Goal: Task Accomplishment & Management: Manage account settings

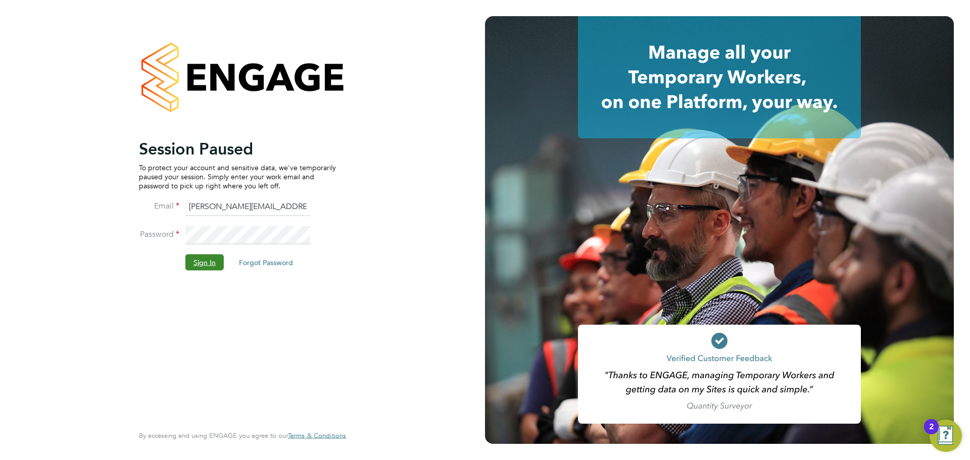
click at [201, 261] on button "Sign In" at bounding box center [204, 262] width 38 height 16
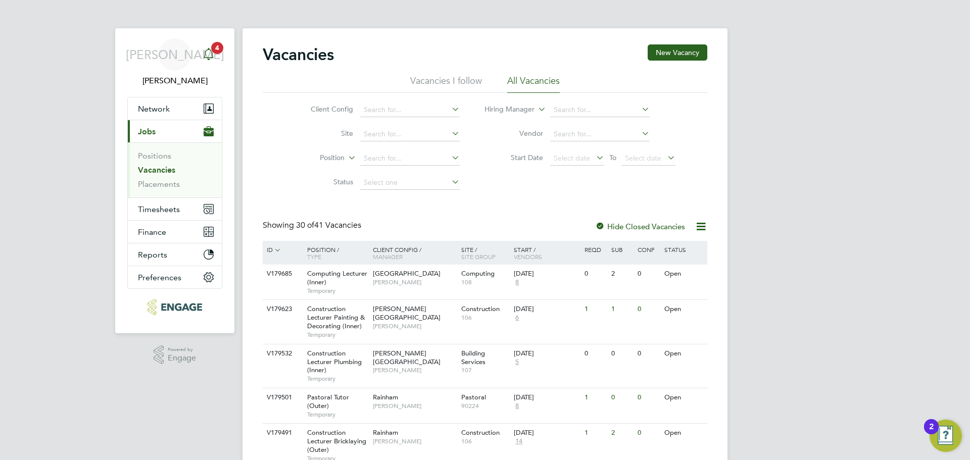
click at [212, 54] on icon "Main navigation" at bounding box center [209, 54] width 12 height 12
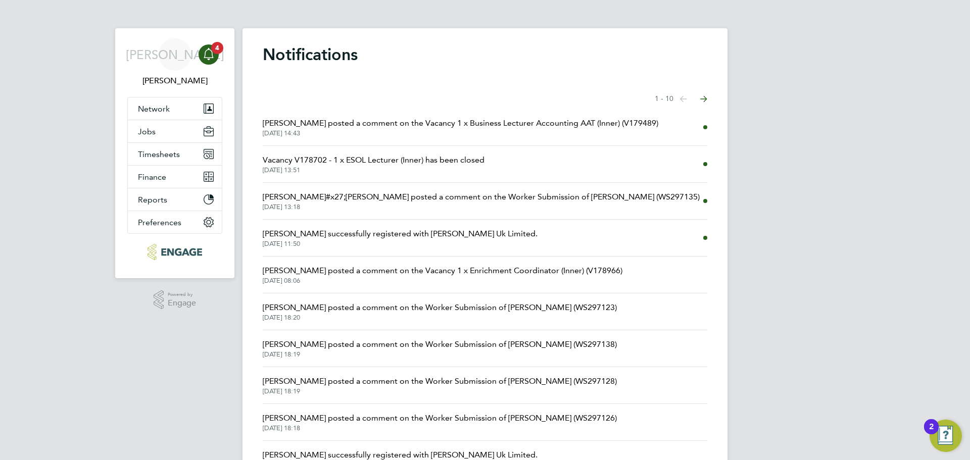
click at [494, 122] on span "Becky Green posted a comment on the Vacancy 1 x Business Lecturer Accounting AA…" at bounding box center [461, 123] width 396 height 12
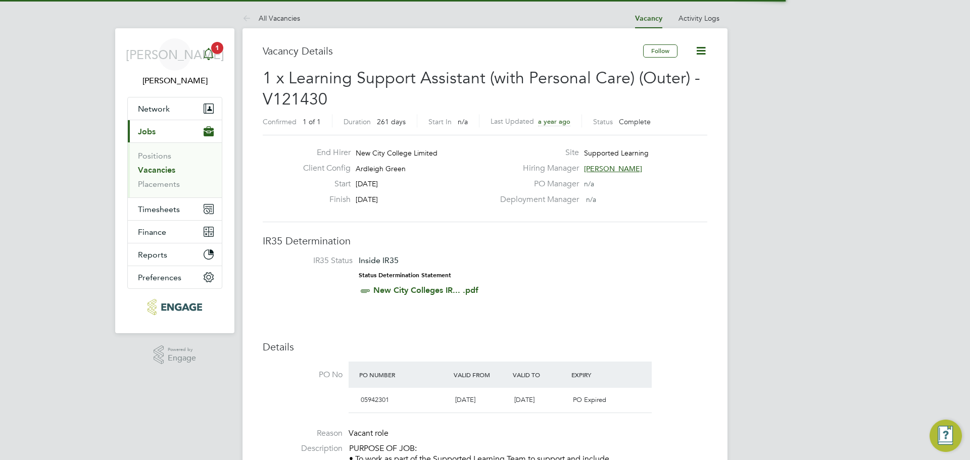
click at [216, 41] on app-alerts-badge "1" at bounding box center [217, 48] width 13 height 14
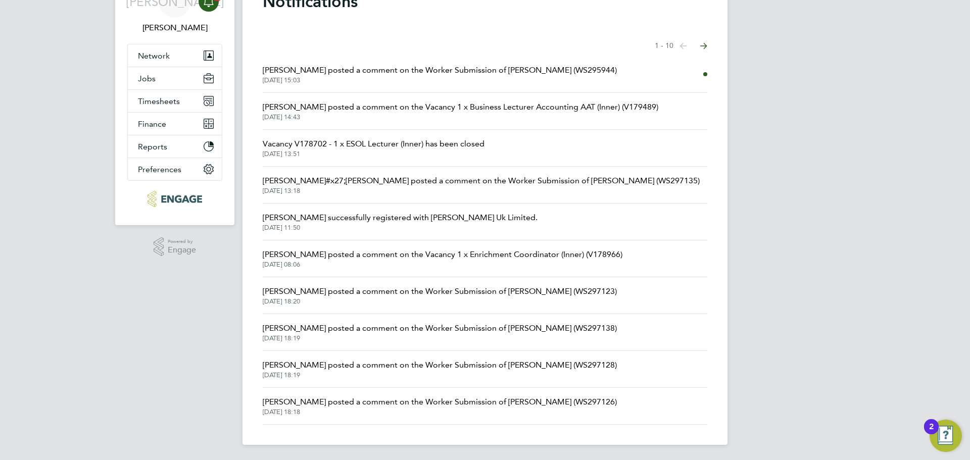
scroll to position [54, 0]
click at [532, 376] on span "02 Sep 2025, 18:19" at bounding box center [440, 374] width 354 height 8
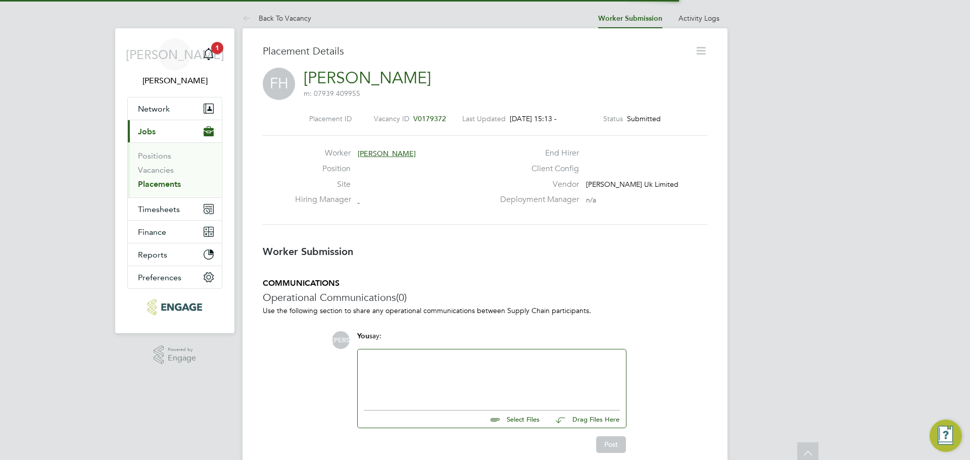
scroll to position [16, 200]
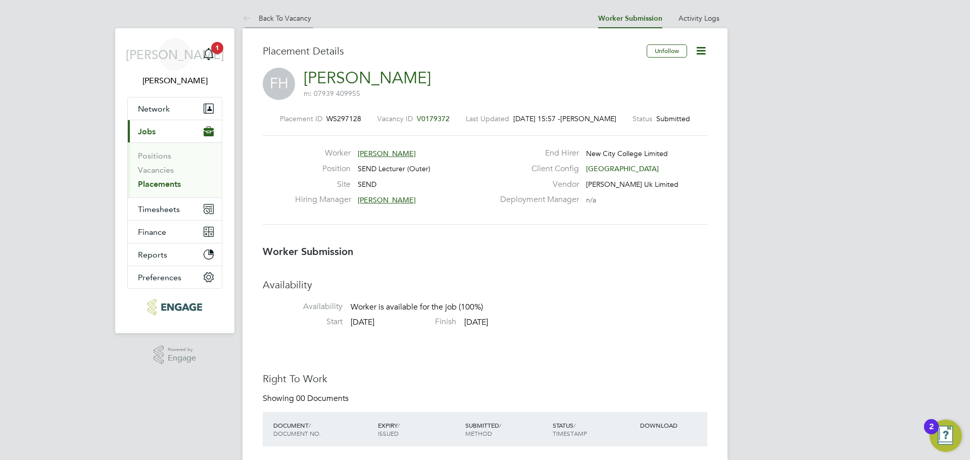
click at [285, 18] on link "Back To Vacancy" at bounding box center [276, 18] width 69 height 9
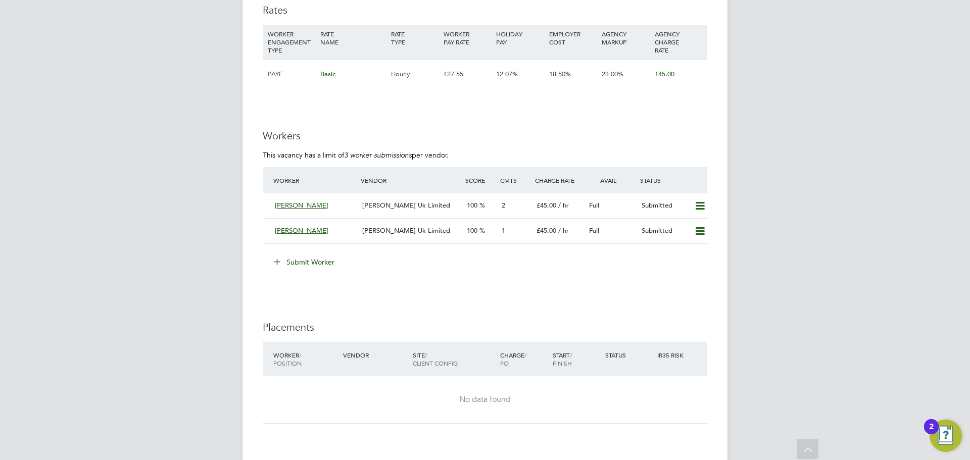
click at [307, 259] on button "Submit Worker" at bounding box center [305, 262] width 76 height 16
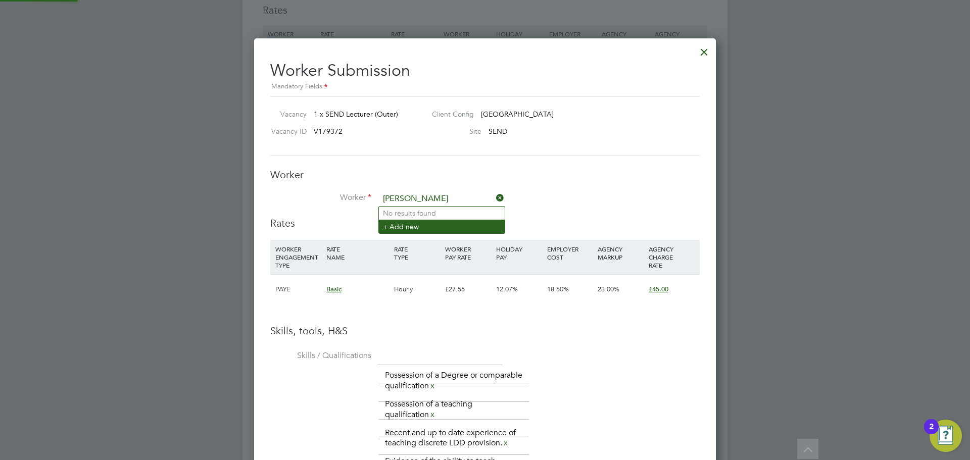
type input "Maliha Khalid"
click at [419, 224] on li "+ Add new" at bounding box center [442, 227] width 126 height 14
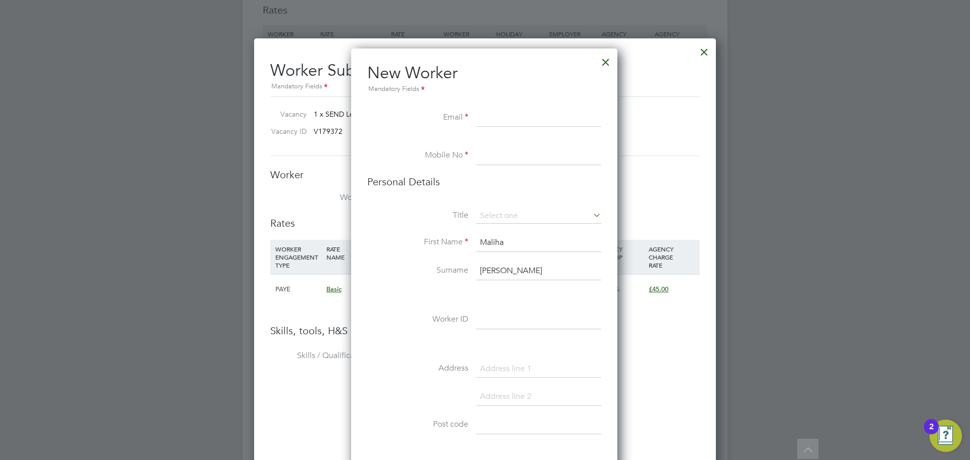
paste input "malihakhalid12@gmail.com"
type input "malihakhalid12@gmail.com"
click at [514, 161] on input at bounding box center [538, 156] width 125 height 18
paste input "07545702893"
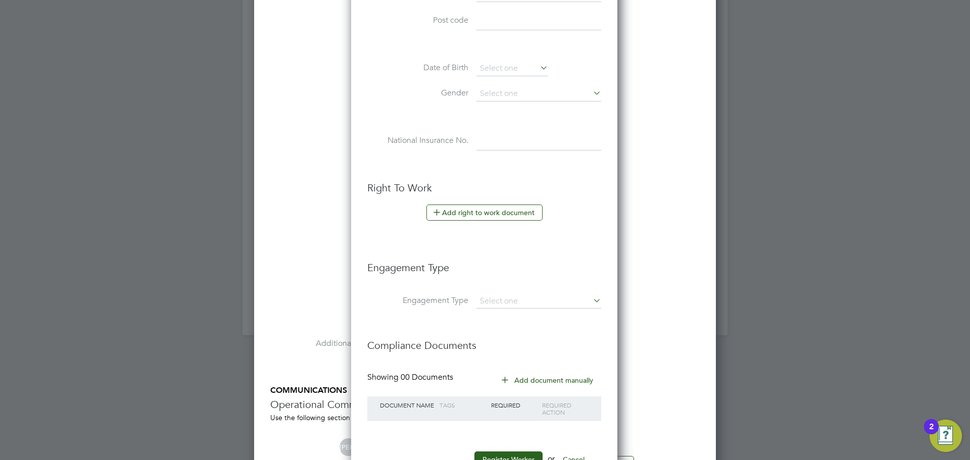
type input "07545702893"
drag, startPoint x: 515, startPoint y: 319, endPoint x: 524, endPoint y: 305, distance: 16.5
click at [515, 319] on ul "New Worker Mandatory Fields Email malihakhalid12@gmail.com Mobile No 0754570289…" at bounding box center [484, 67] width 234 height 819
click at [524, 305] on input at bounding box center [538, 302] width 125 height 14
click at [520, 331] on li "PAYE Direct" at bounding box center [539, 330] width 126 height 15
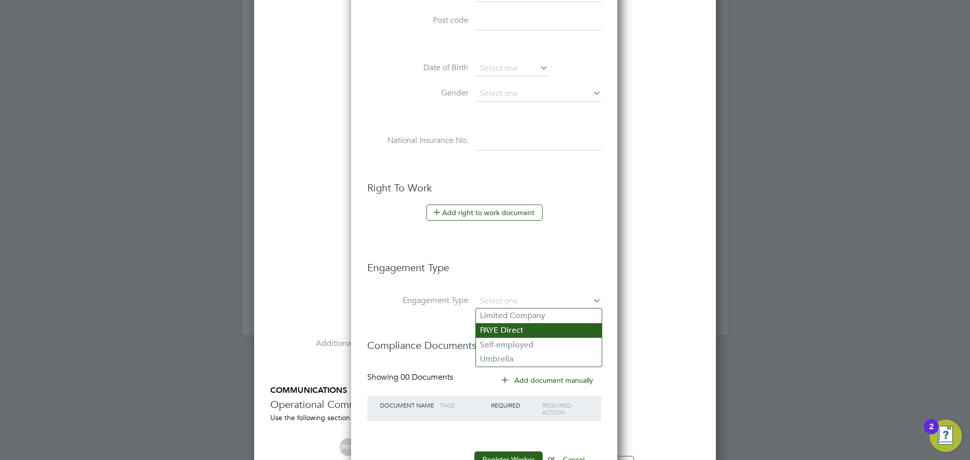
type input "PAYE Direct"
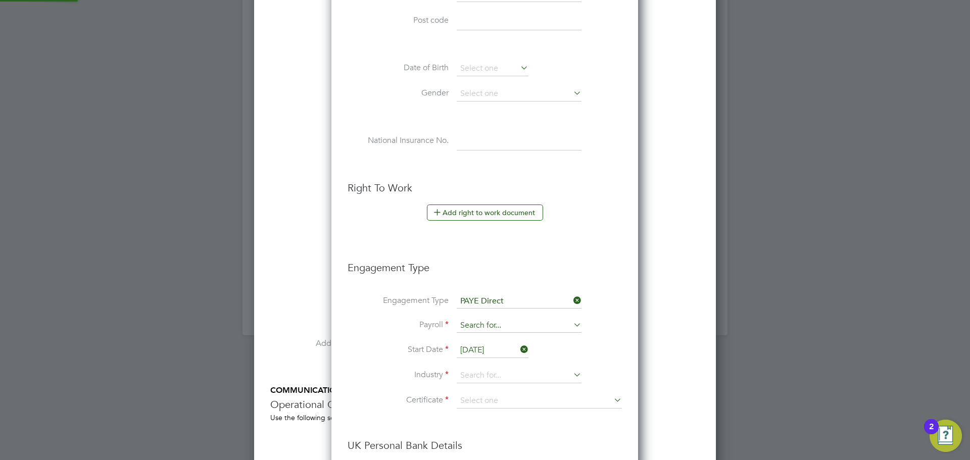
click at [511, 330] on input at bounding box center [519, 326] width 125 height 14
click at [514, 344] on li "PAYE" at bounding box center [519, 340] width 126 height 15
type input "PAYE"
click at [496, 378] on input at bounding box center [519, 375] width 125 height 15
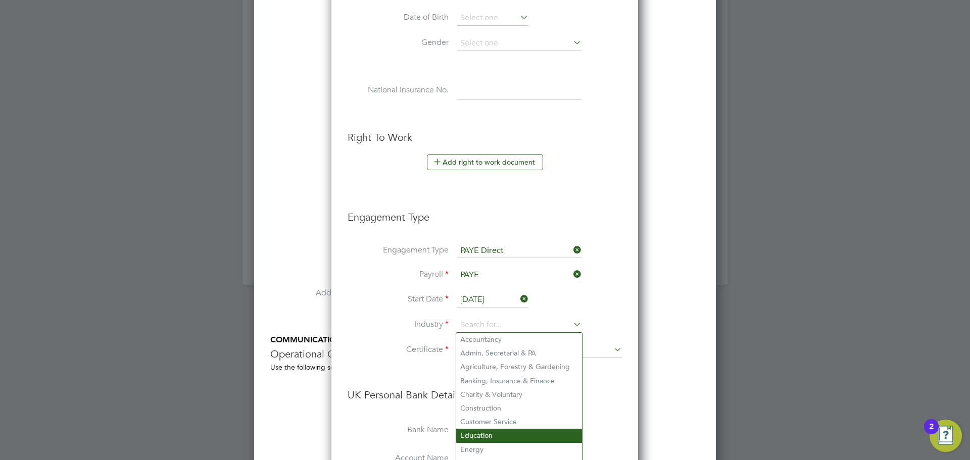
click at [501, 432] on li "Education" at bounding box center [519, 436] width 126 height 14
type input "Education"
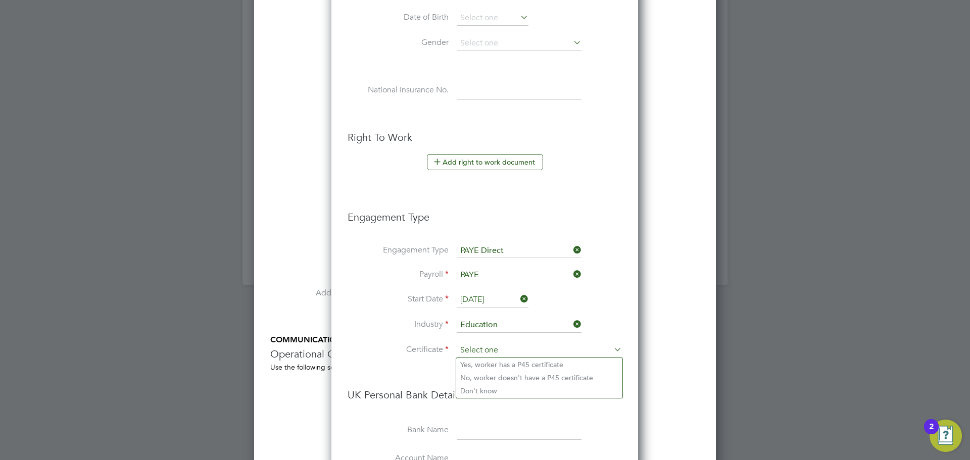
click at [506, 353] on input at bounding box center [539, 350] width 165 height 15
click at [489, 396] on li "Don't know" at bounding box center [539, 390] width 166 height 13
type input "Don't know"
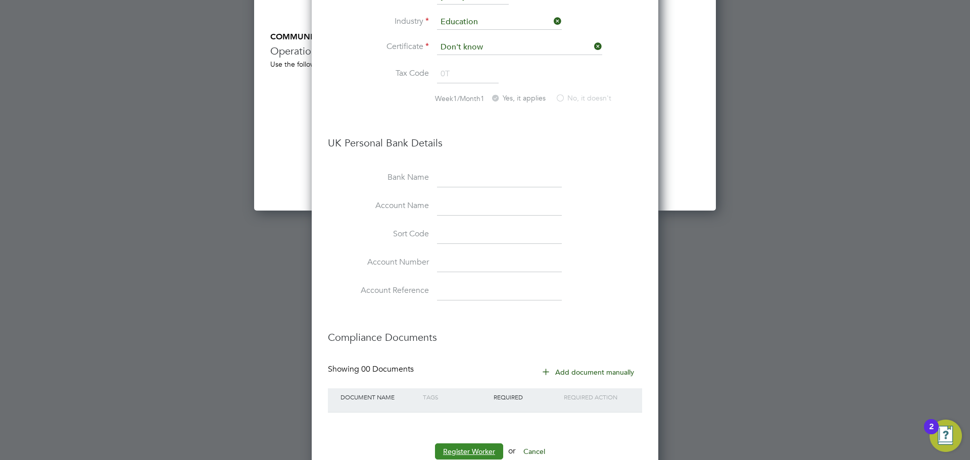
click at [485, 448] on button "Register Worker" at bounding box center [469, 452] width 68 height 16
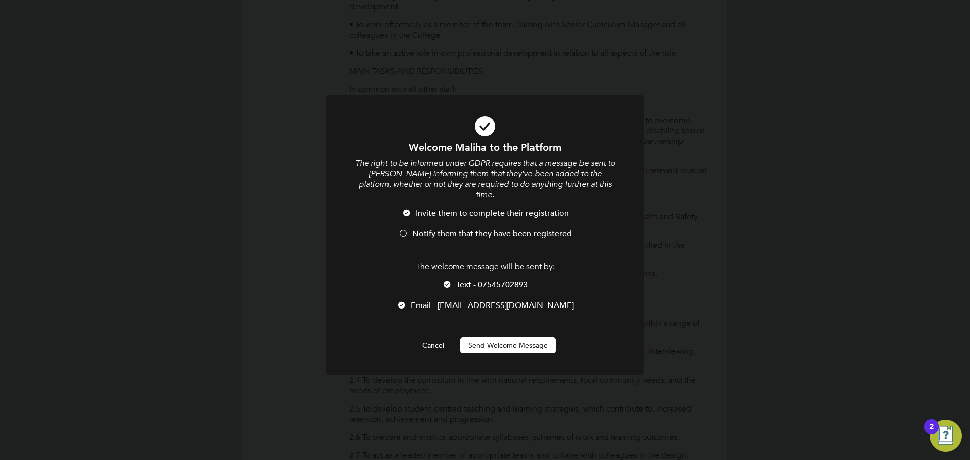
click at [466, 215] on li "Invite them to complete their registration" at bounding box center [485, 218] width 263 height 21
click at [518, 337] on button "Send Welcome Message" at bounding box center [507, 345] width 95 height 16
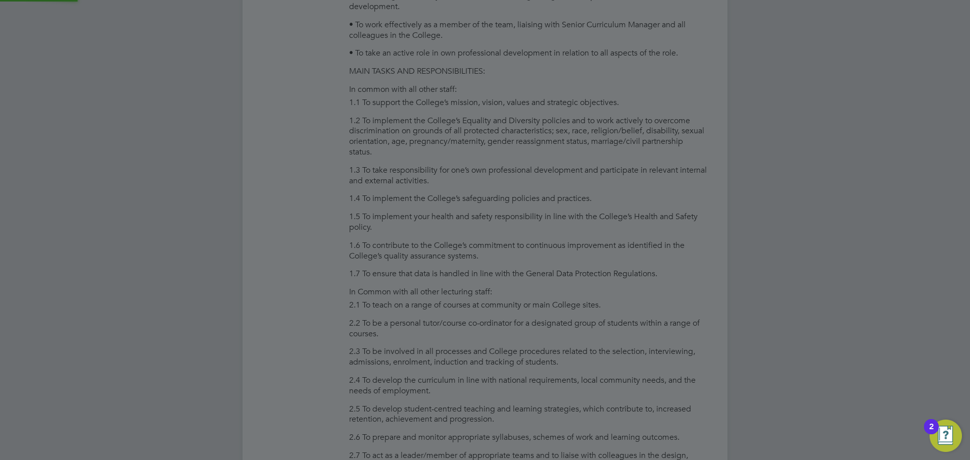
type input "Maliha Khalid"
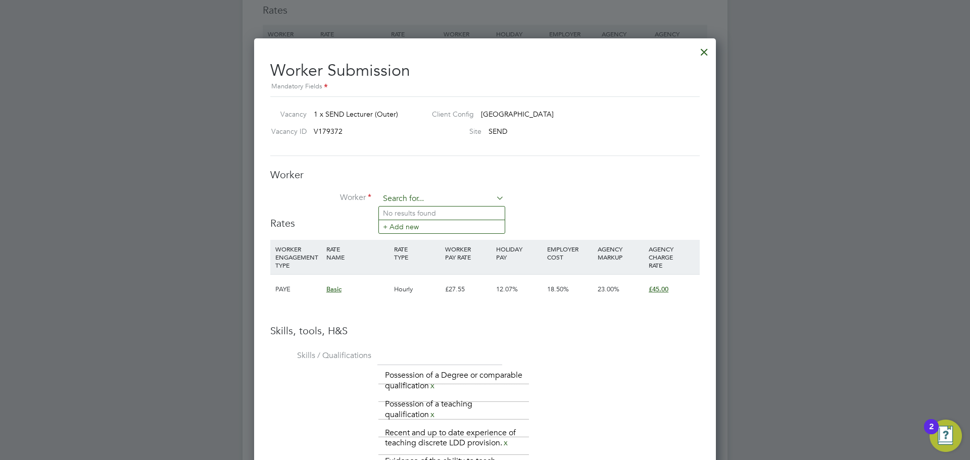
click at [453, 198] on input at bounding box center [441, 198] width 125 height 15
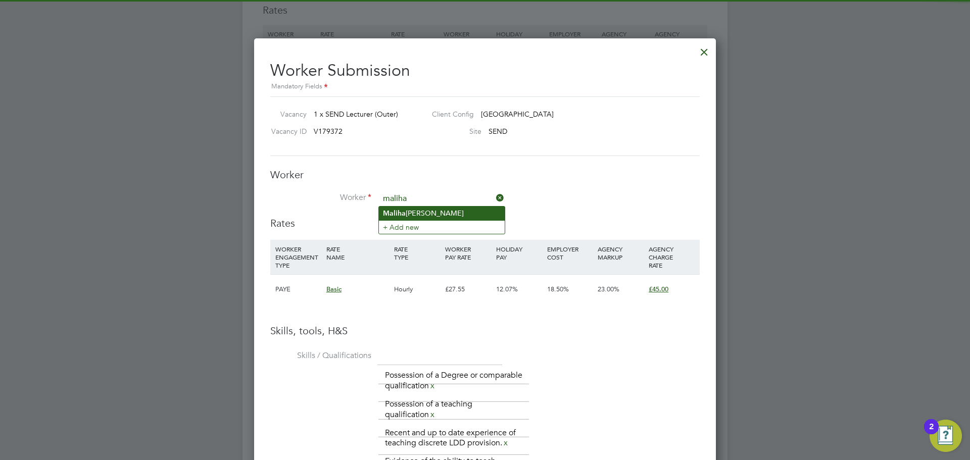
click at [474, 208] on li "Maliha Khalid" at bounding box center [442, 214] width 126 height 14
type input "Maliha Khalid"
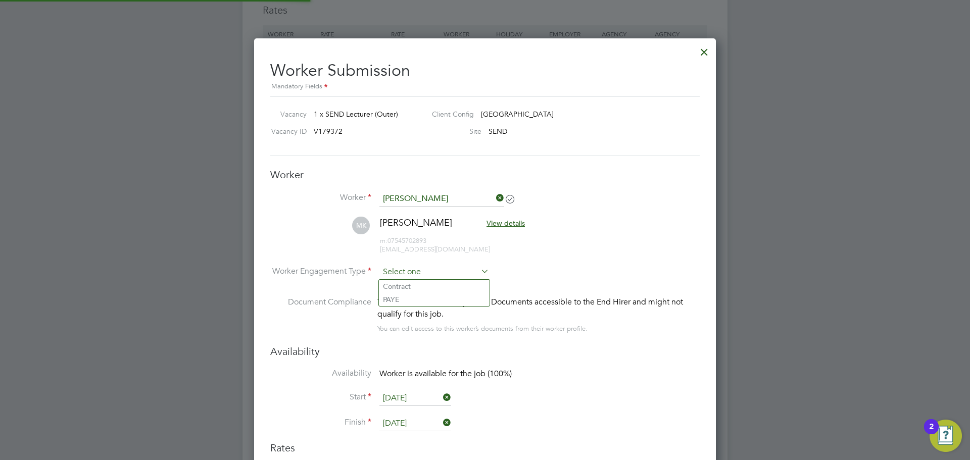
drag, startPoint x: 413, startPoint y: 272, endPoint x: 411, endPoint y: 283, distance: 11.7
click at [412, 272] on input at bounding box center [434, 272] width 110 height 15
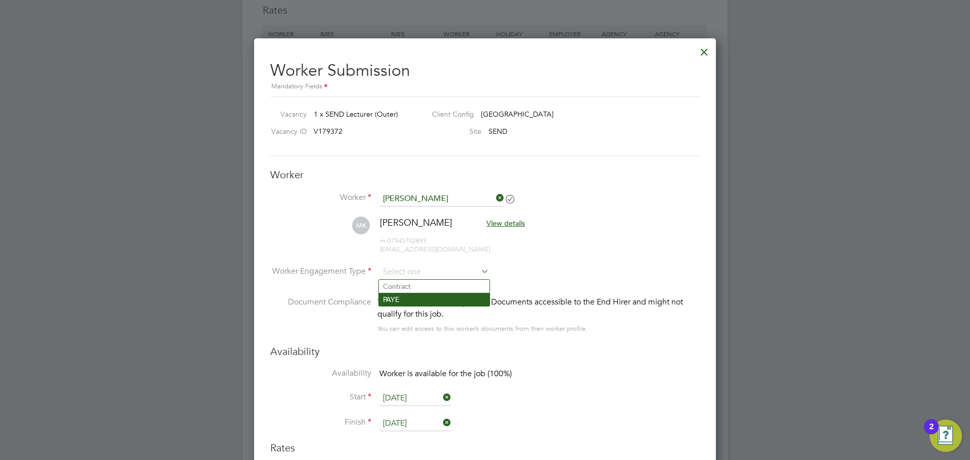
click at [412, 297] on li "PAYE" at bounding box center [434, 299] width 111 height 13
type input "PAYE"
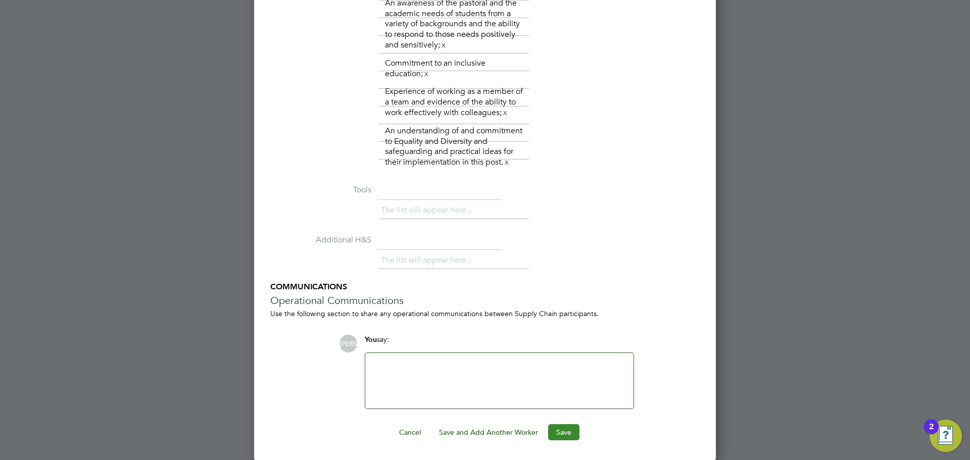
click at [566, 432] on button "Save" at bounding box center [563, 432] width 31 height 16
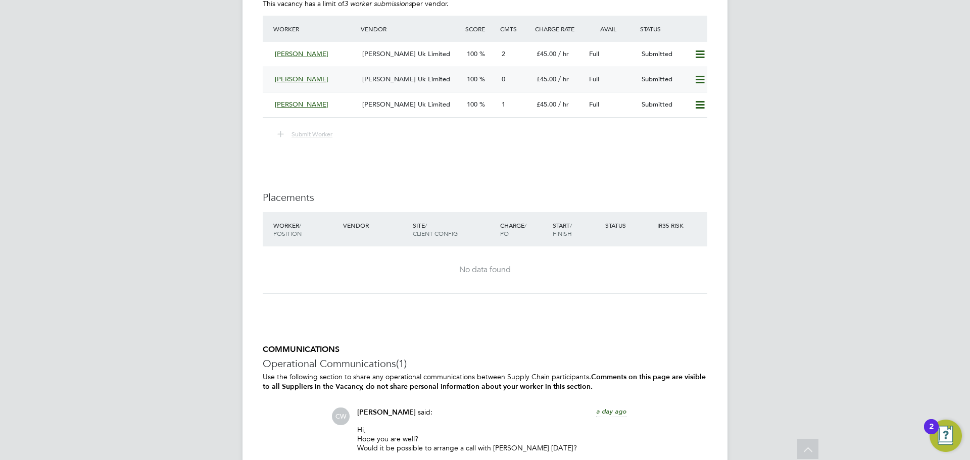
click at [410, 82] on span "[PERSON_NAME] Uk Limited" at bounding box center [406, 79] width 88 height 9
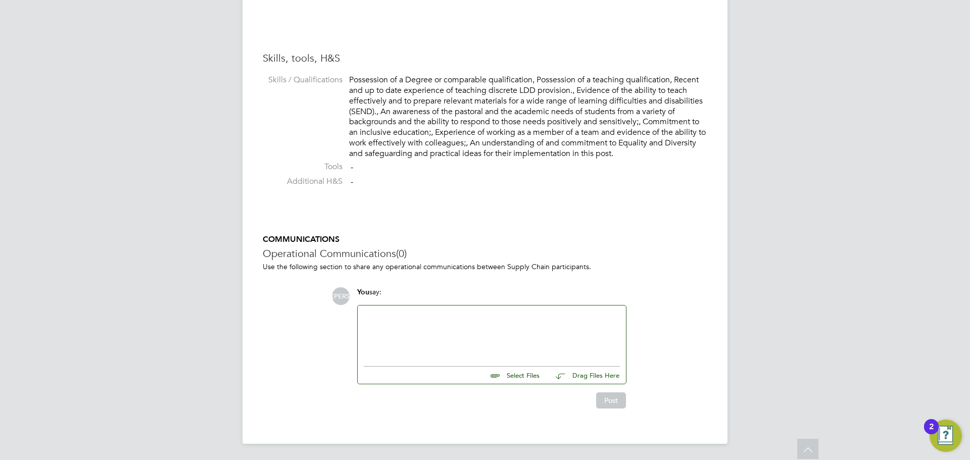
click at [529, 378] on input "file" at bounding box center [544, 374] width 152 height 14
type input "C:\fakepath\MALIHA KHALID - CV.docx"
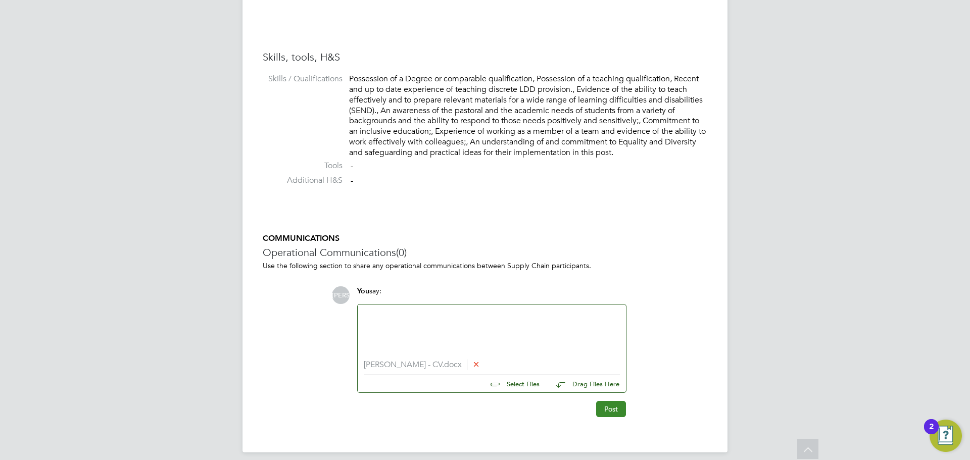
drag, startPoint x: 618, startPoint y: 423, endPoint x: 616, endPoint y: 411, distance: 11.9
click at [615, 407] on button "Post" at bounding box center [611, 409] width 30 height 16
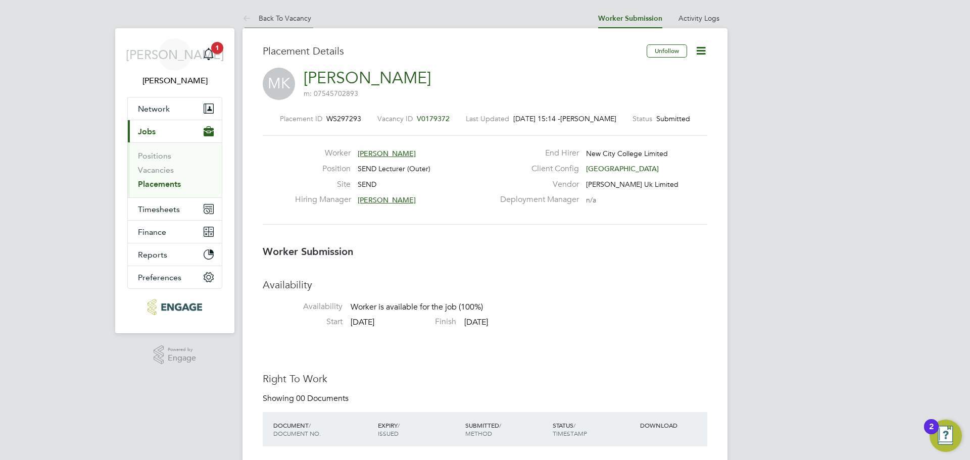
click at [280, 22] on link "Back To Vacancy" at bounding box center [276, 18] width 69 height 9
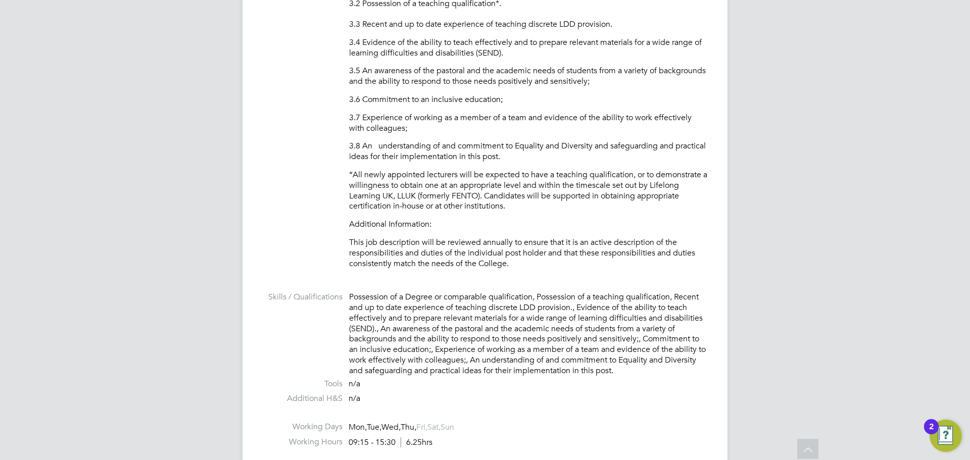
scroll to position [1415, 0]
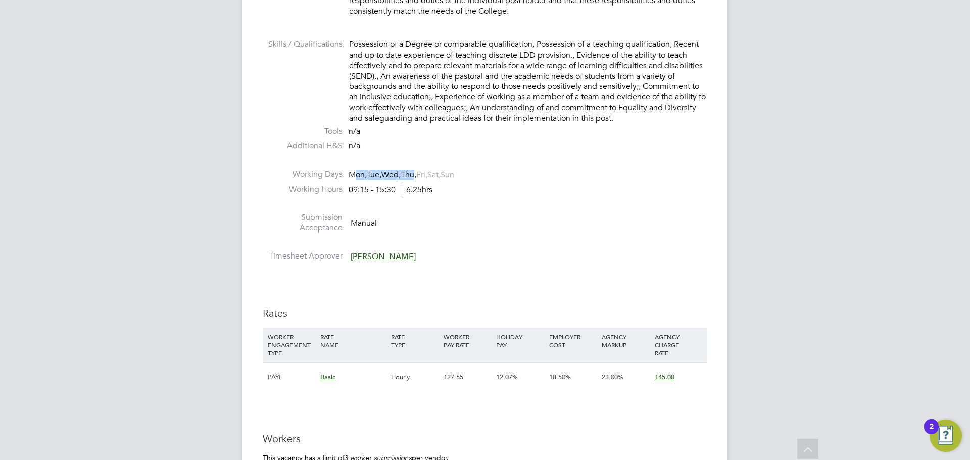
drag, startPoint x: 357, startPoint y: 173, endPoint x: 423, endPoint y: 172, distance: 65.7
click at [423, 172] on span "Mon, Tue, Wed, Thu, Fri, Sat, Sun" at bounding box center [402, 175] width 106 height 11
drag, startPoint x: 424, startPoint y: 172, endPoint x: 370, endPoint y: 164, distance: 54.7
click at [354, 171] on span "Mon," at bounding box center [358, 175] width 18 height 10
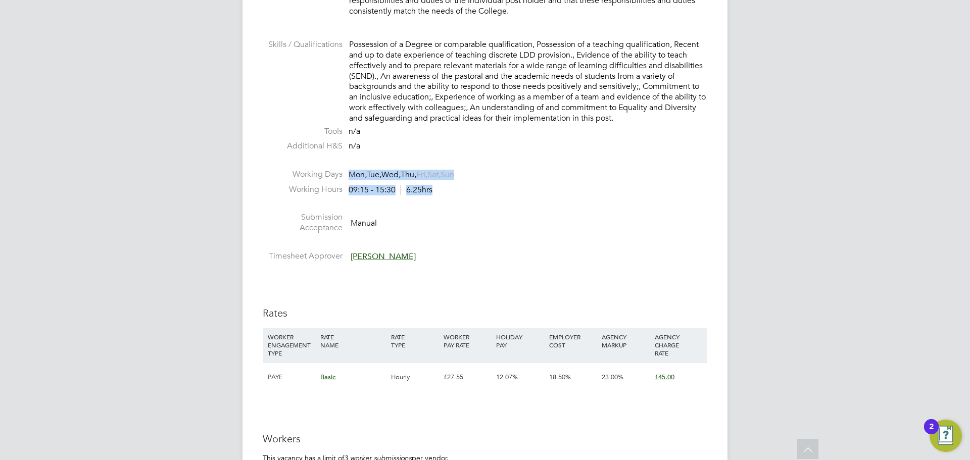
drag, startPoint x: 348, startPoint y: 172, endPoint x: 466, endPoint y: 194, distance: 120.2
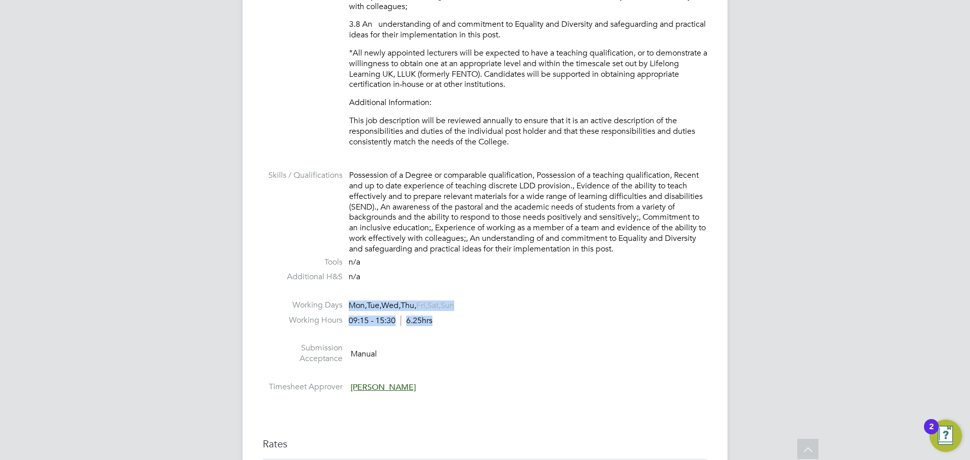
scroll to position [1314, 0]
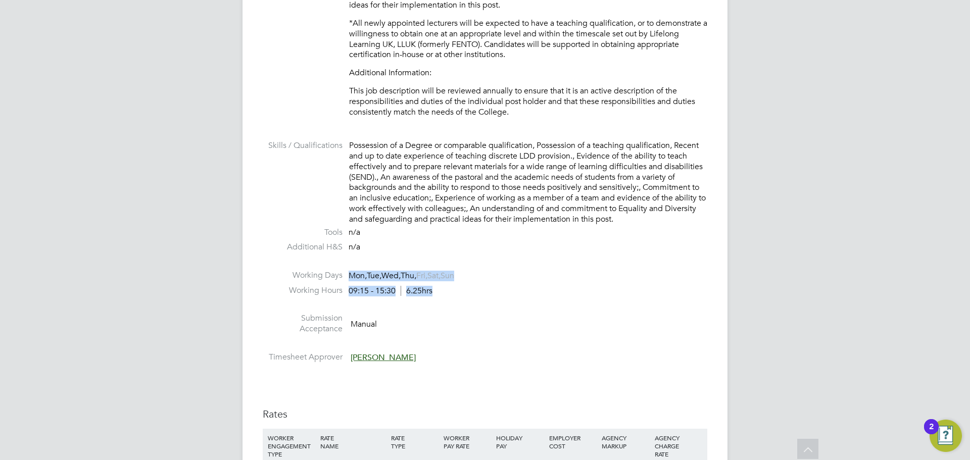
click at [402, 288] on div "09:15 - 15:30 6.25hrs" at bounding box center [391, 291] width 84 height 11
drag, startPoint x: 353, startPoint y: 275, endPoint x: 416, endPoint y: 275, distance: 63.1
click at [416, 275] on span "Mon, Tue, Wed, Thu, Fri, Sat, Sun" at bounding box center [402, 276] width 106 height 11
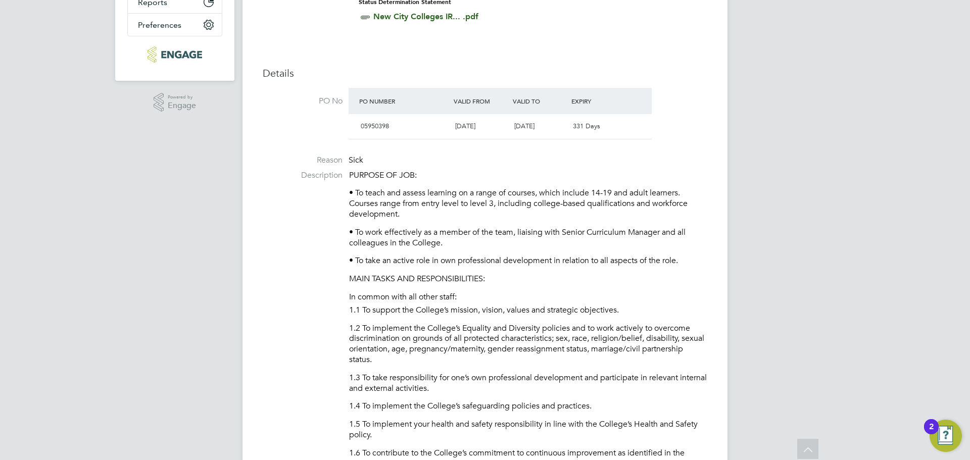
scroll to position [0, 0]
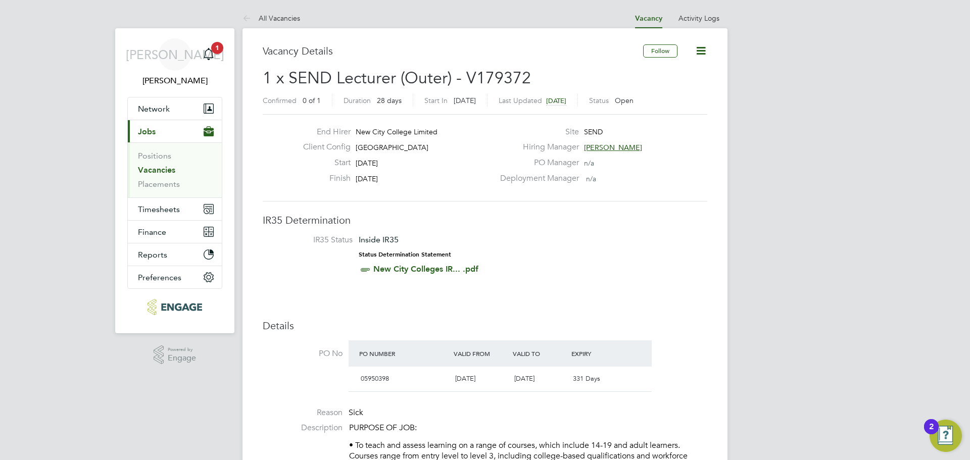
click at [171, 170] on link "Vacancies" at bounding box center [156, 170] width 37 height 10
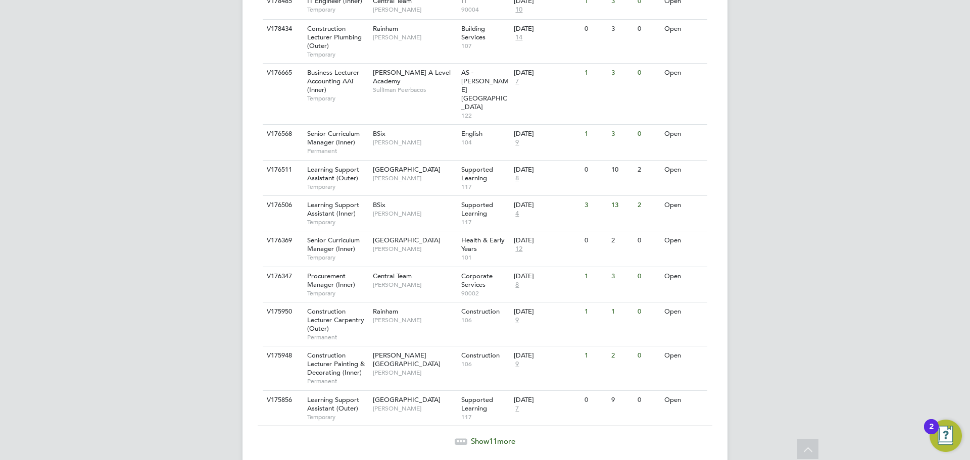
scroll to position [1032, 0]
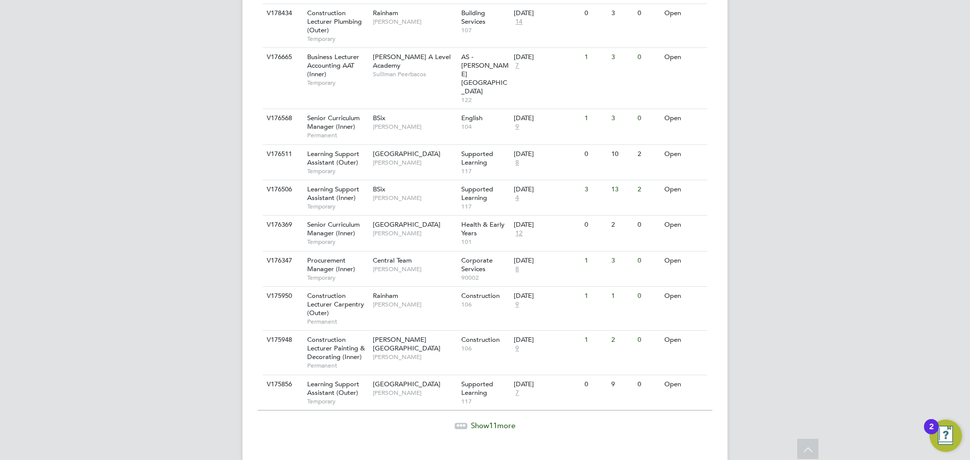
click at [479, 406] on div "Show 11 more" at bounding box center [485, 418] width 455 height 25
click at [482, 421] on span "Show 11 more" at bounding box center [493, 426] width 44 height 10
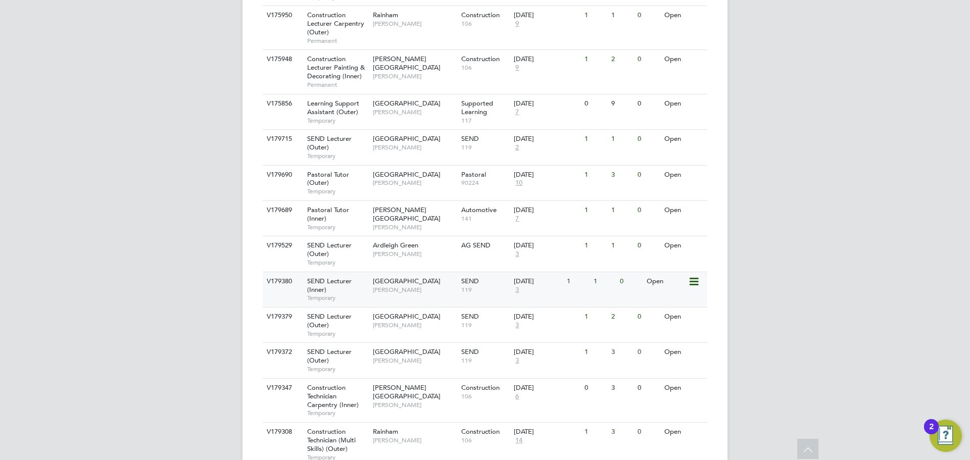
scroll to position [1419, 0]
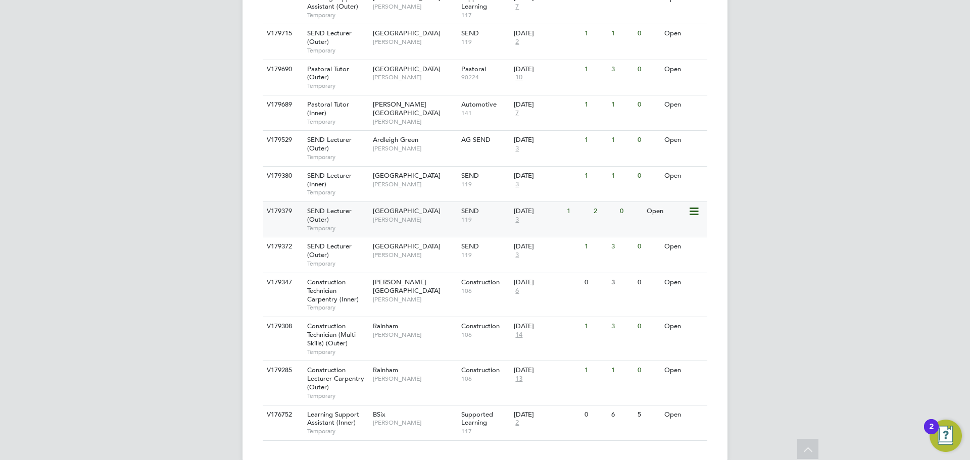
click at [346, 204] on div "SEND Lecturer (Outer) Temporary" at bounding box center [335, 219] width 71 height 35
click at [364, 131] on div "SEND Lecturer (Outer) Temporary" at bounding box center [335, 148] width 71 height 35
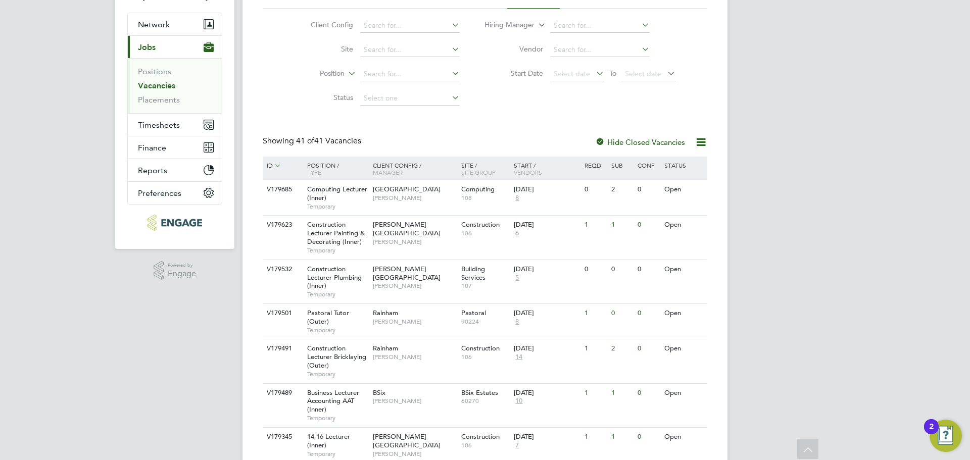
scroll to position [0, 0]
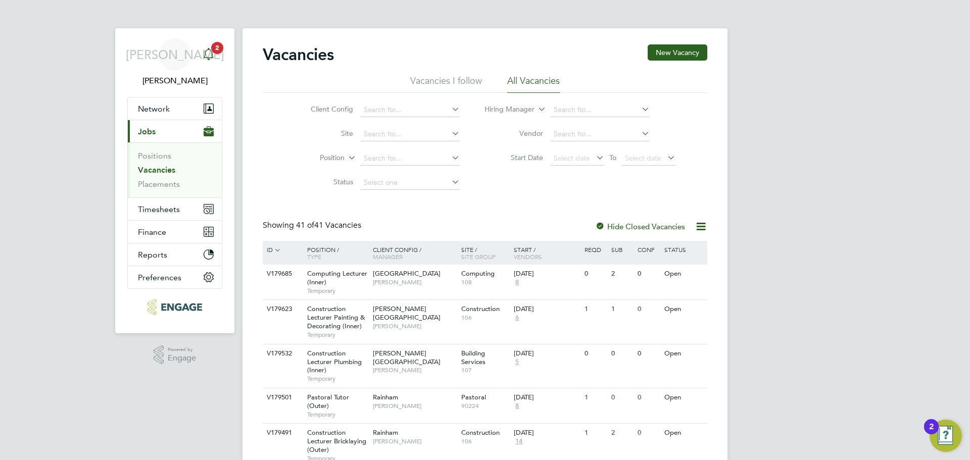
click at [214, 53] on app-alerts-badge "2" at bounding box center [217, 48] width 13 height 14
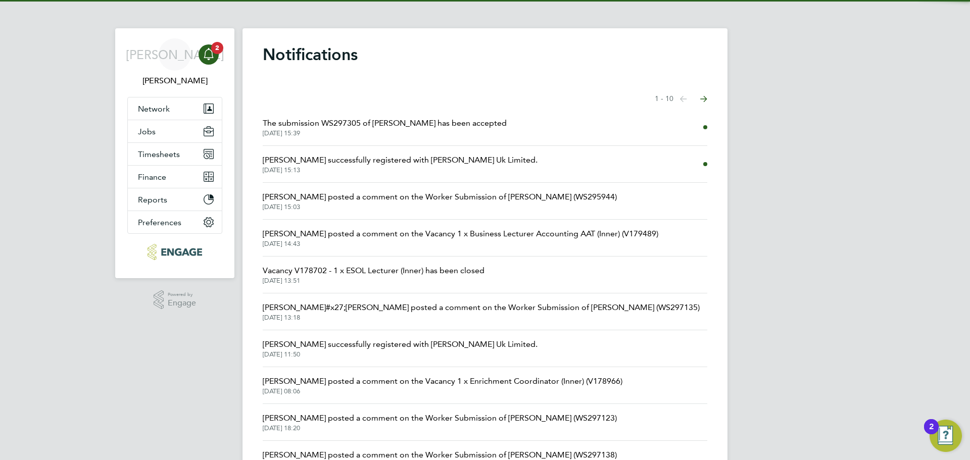
click at [369, 297] on li "Francesca O&#x27;Riordan posted a comment on the Worker Submission of Fatou Ndi…" at bounding box center [485, 312] width 445 height 37
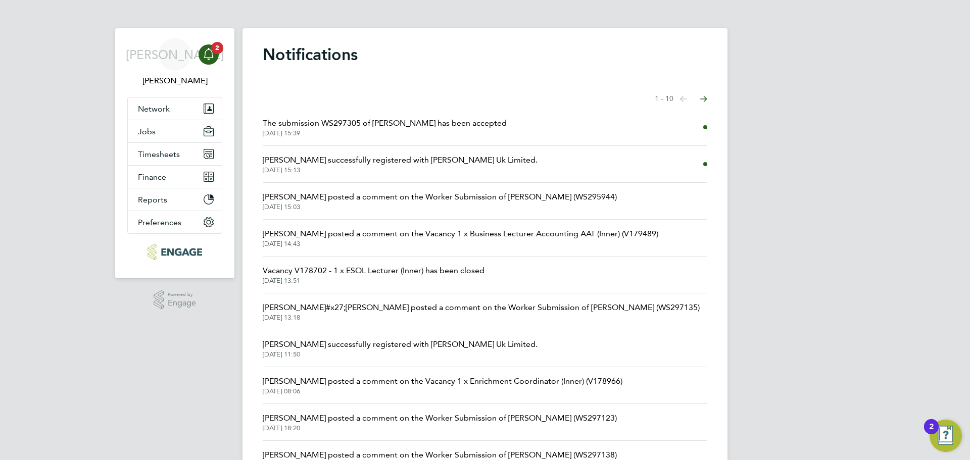
click at [366, 309] on span "Francesca O&#x27;Riordan posted a comment on the Worker Submission of Fatou Ndi…" at bounding box center [481, 308] width 437 height 12
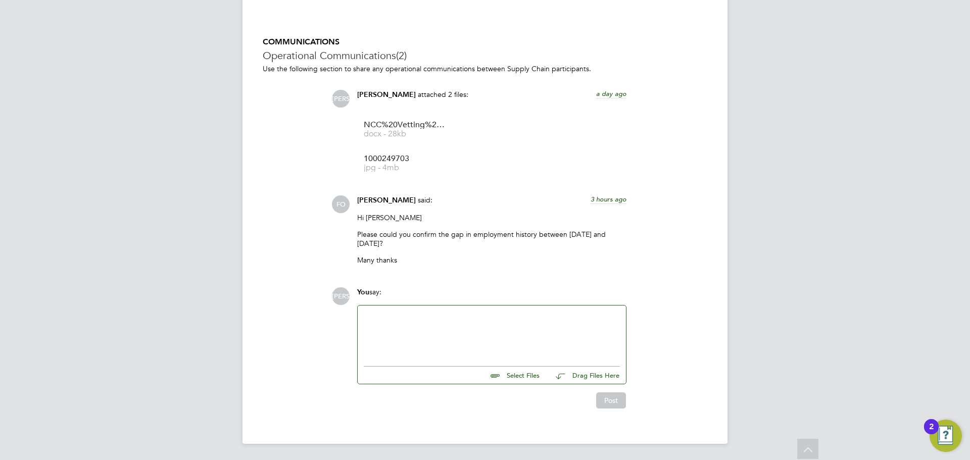
scroll to position [908, 0]
click at [450, 318] on div at bounding box center [492, 333] width 256 height 43
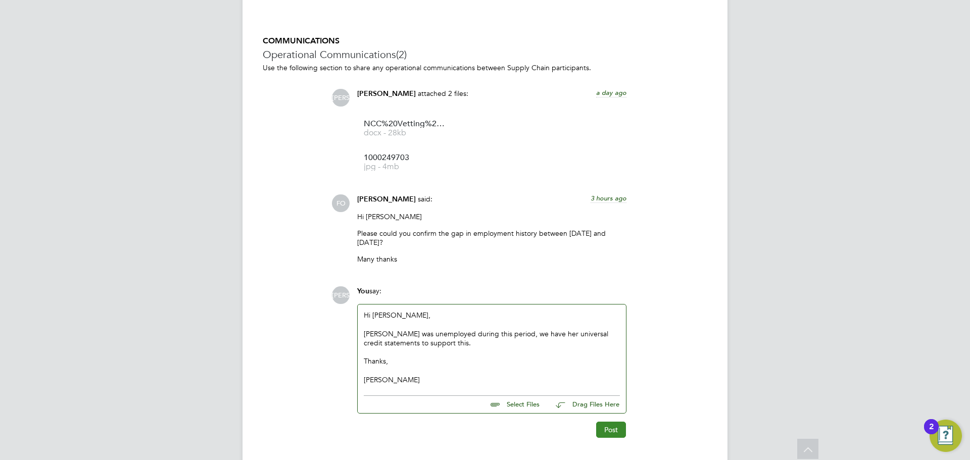
click at [613, 428] on button "Post" at bounding box center [611, 430] width 30 height 16
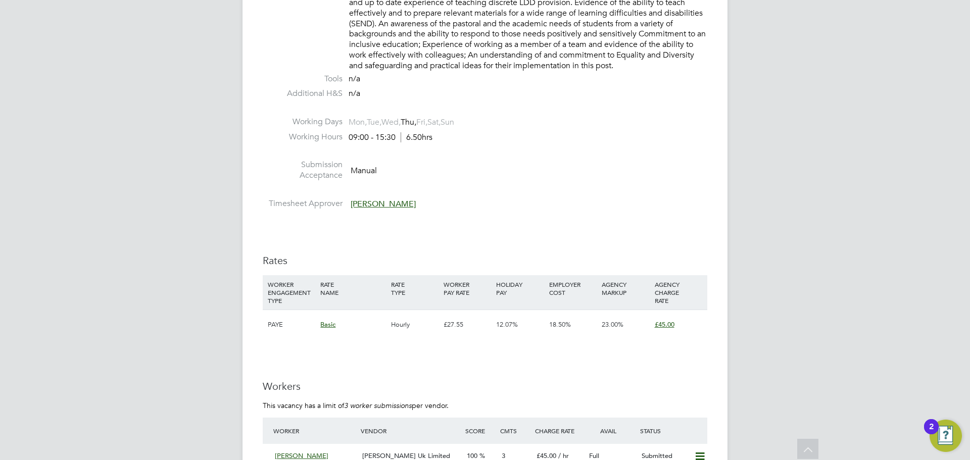
scroll to position [30, 71]
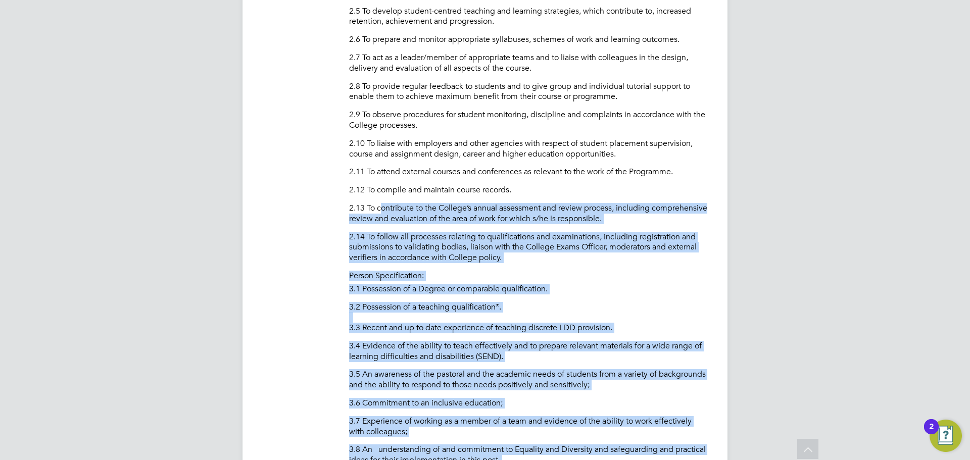
drag, startPoint x: 613, startPoint y: 227, endPoint x: 382, endPoint y: 226, distance: 231.4
click at [382, 218] on ul "PO No PO Number Valid From Valid To Expiry 05950398 [DATE] [DATE] 331 Days Reas…" at bounding box center [485, 152] width 445 height 1340
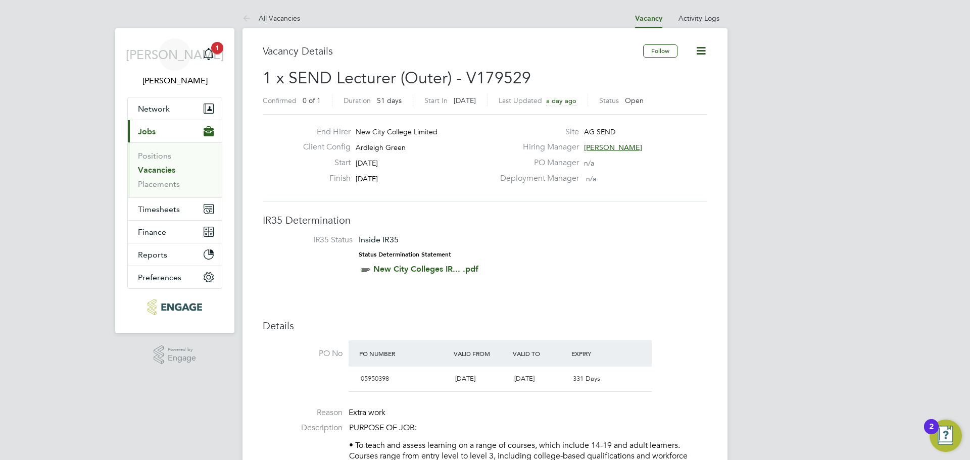
click at [149, 171] on link "Vacancies" at bounding box center [156, 170] width 37 height 10
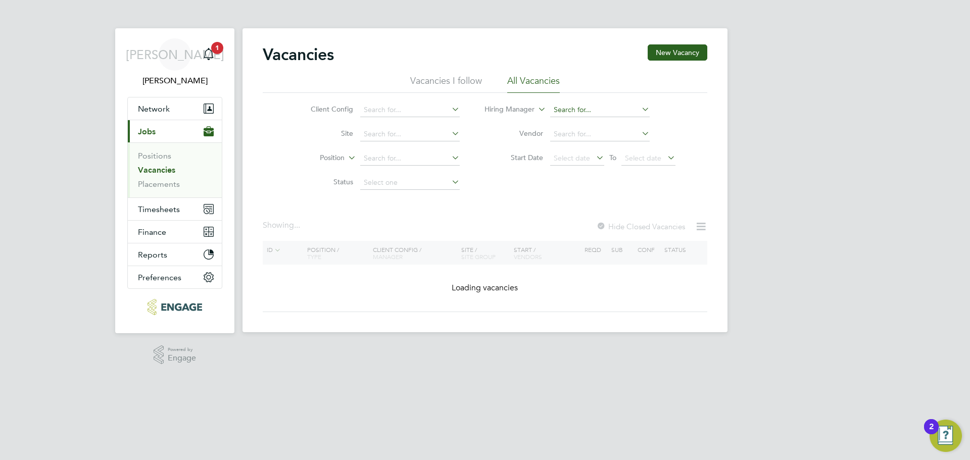
click at [592, 114] on input at bounding box center [600, 110] width 100 height 14
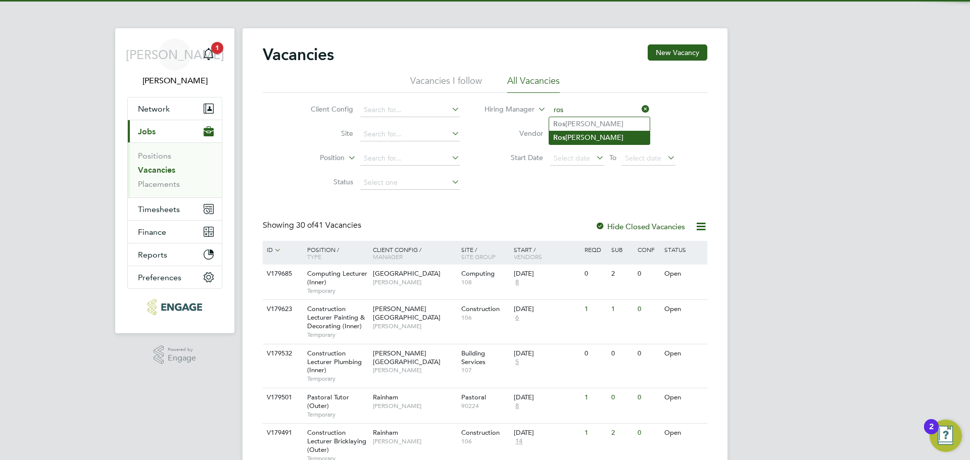
click at [589, 133] on li "Ros lyn O'Garro" at bounding box center [599, 138] width 101 height 14
type input "[PERSON_NAME]"
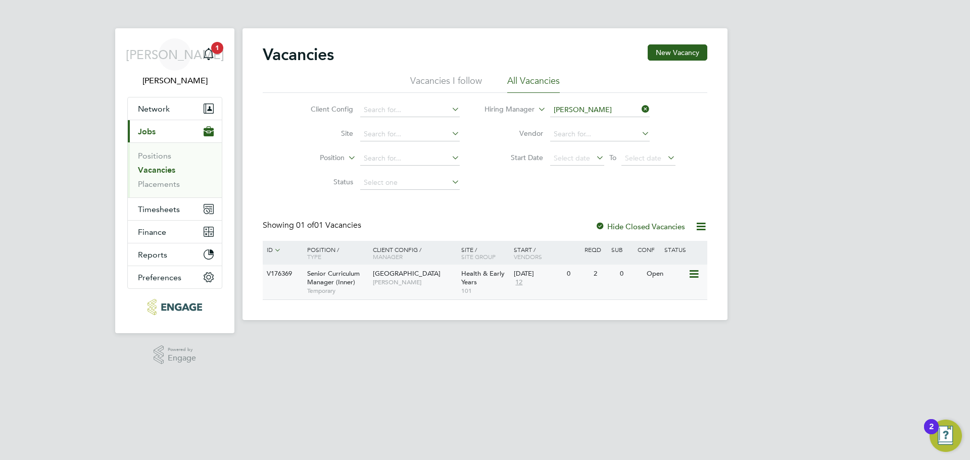
click at [325, 284] on span "Senior Curriculum Manager (Inner)" at bounding box center [333, 277] width 53 height 17
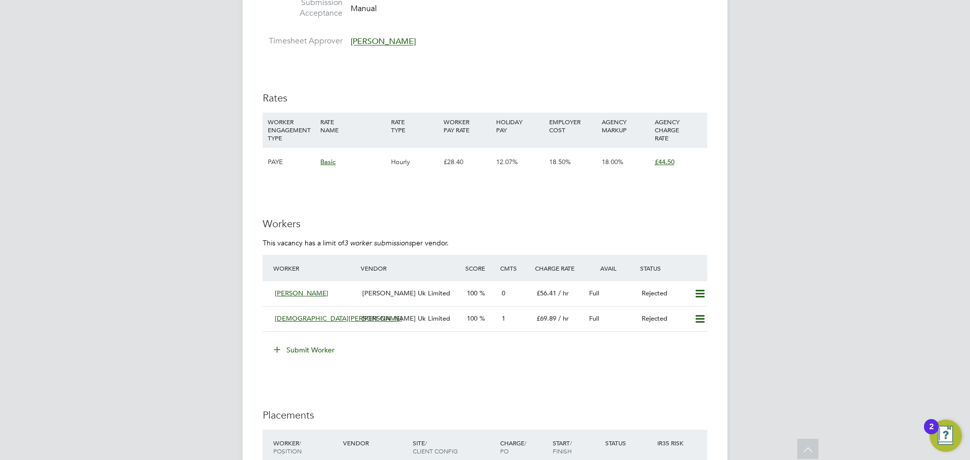
click at [298, 345] on button "Submit Worker" at bounding box center [305, 350] width 76 height 16
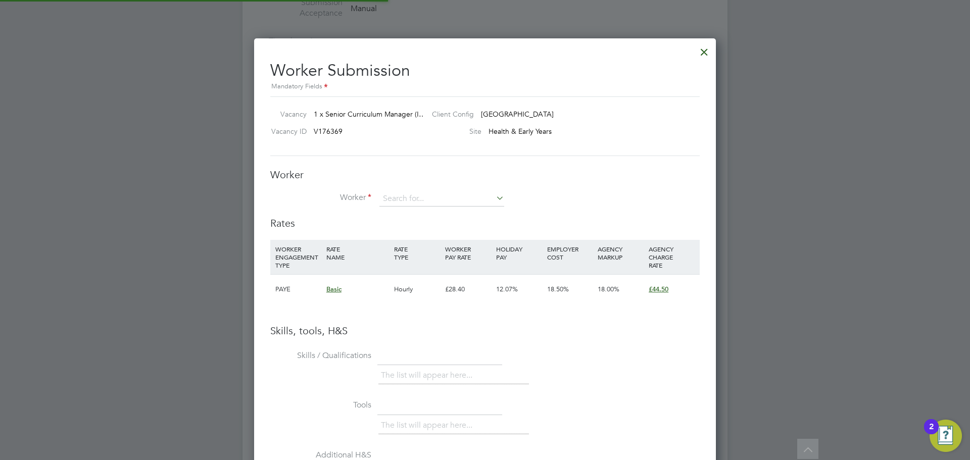
scroll to position [639, 462]
type input "r"
click at [469, 211] on li "Charm aine Mclennon" at bounding box center [442, 214] width 126 height 14
type input "[PERSON_NAME]"
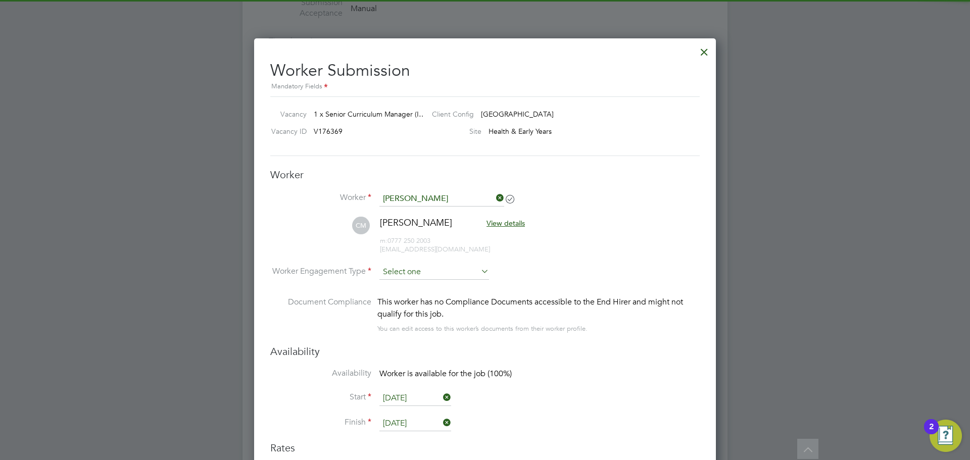
click at [412, 266] on input at bounding box center [434, 272] width 110 height 15
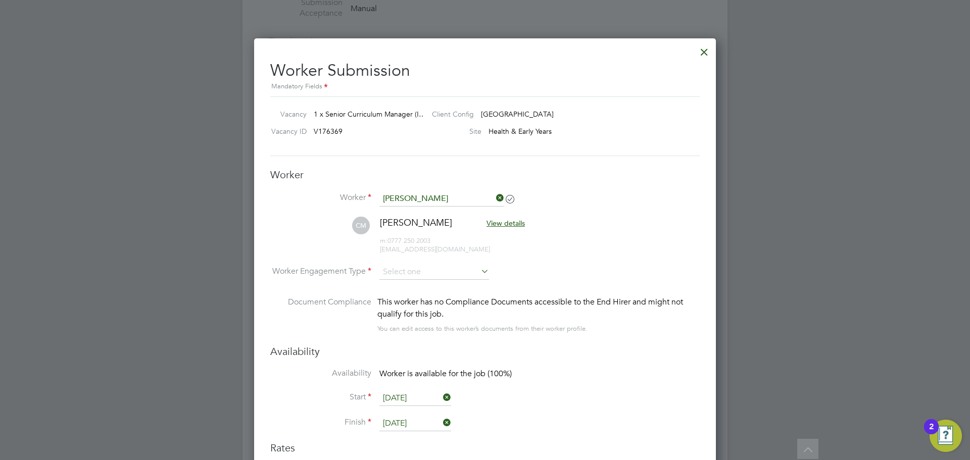
click at [407, 298] on li "PAYE" at bounding box center [434, 299] width 111 height 13
type input "PAYE"
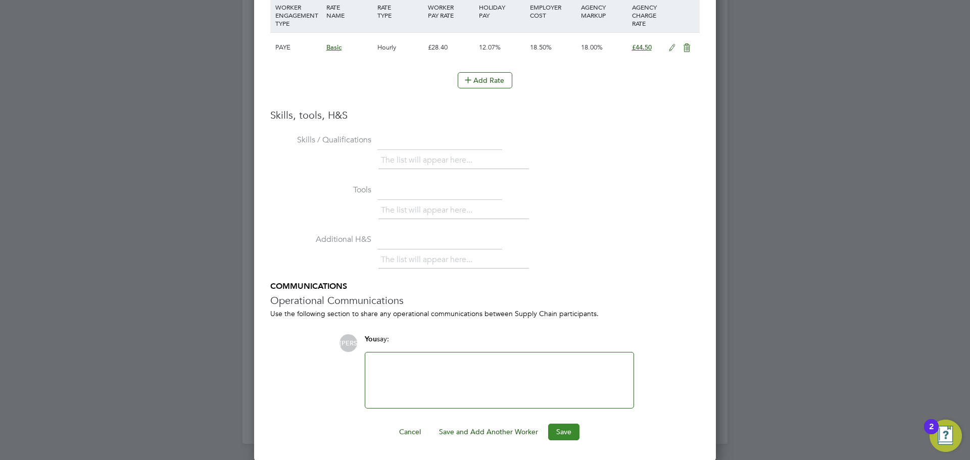
click at [568, 432] on button "Save" at bounding box center [563, 432] width 31 height 16
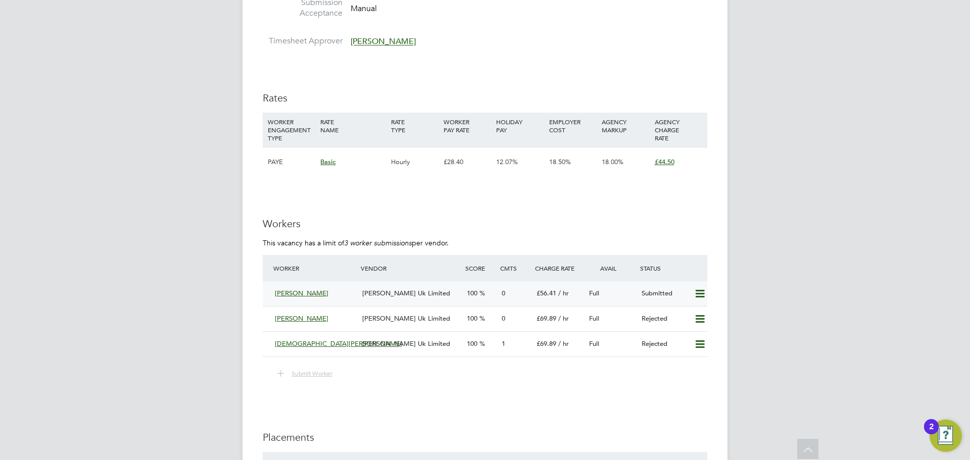
click at [379, 289] on span "[PERSON_NAME] Uk Limited" at bounding box center [406, 293] width 88 height 9
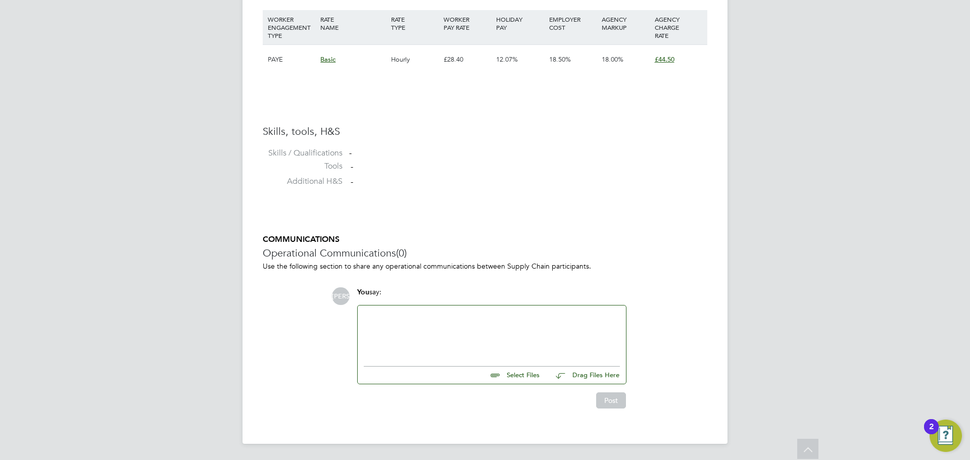
click at [508, 373] on input "file" at bounding box center [544, 374] width 152 height 14
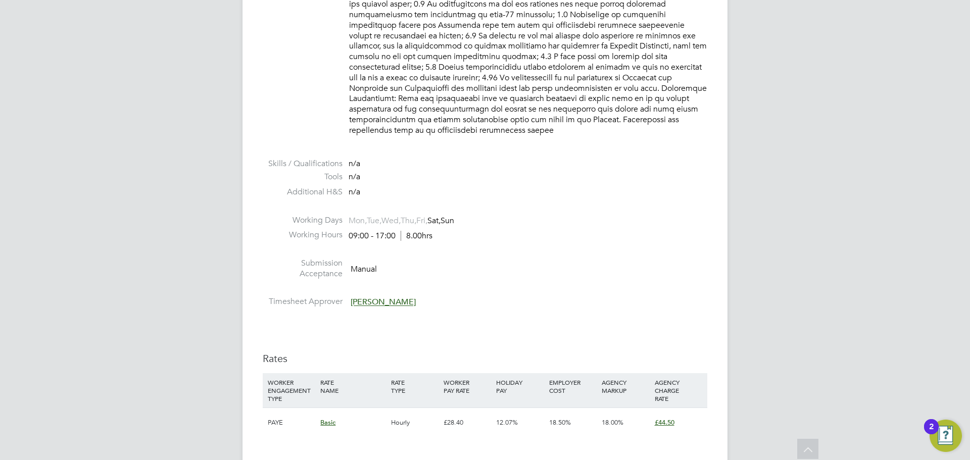
scroll to position [1162, 0]
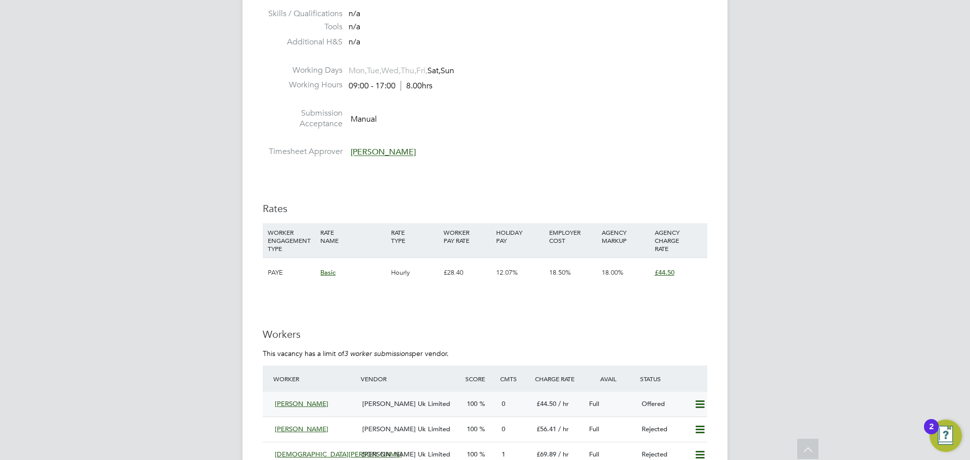
click at [419, 400] on span "[PERSON_NAME] Uk Limited" at bounding box center [406, 404] width 88 height 9
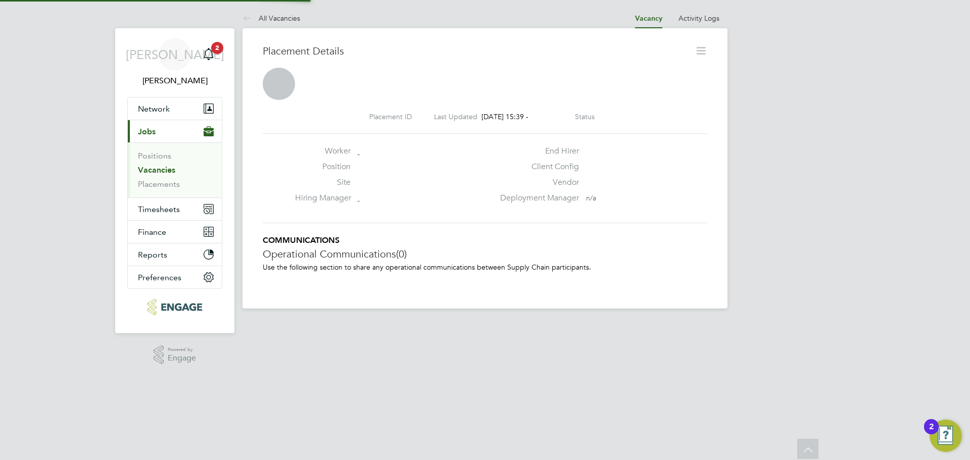
scroll to position [5, 5]
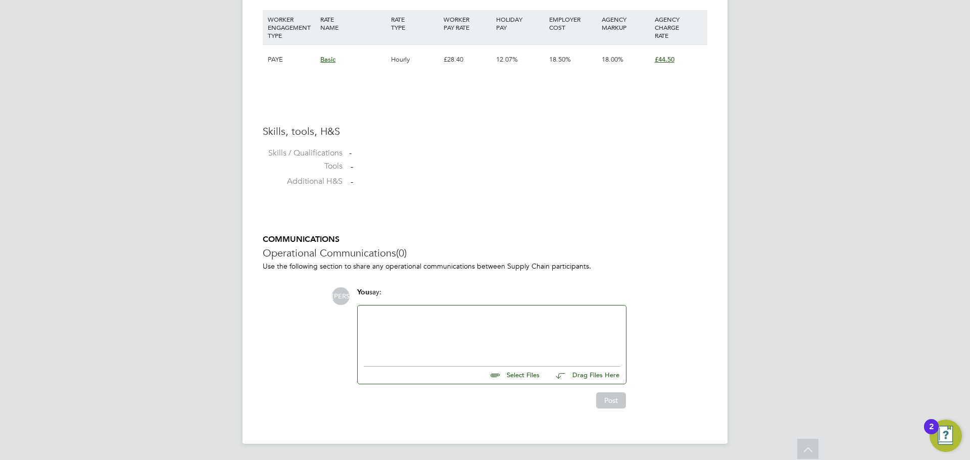
click at [525, 378] on input "file" at bounding box center [544, 374] width 152 height 14
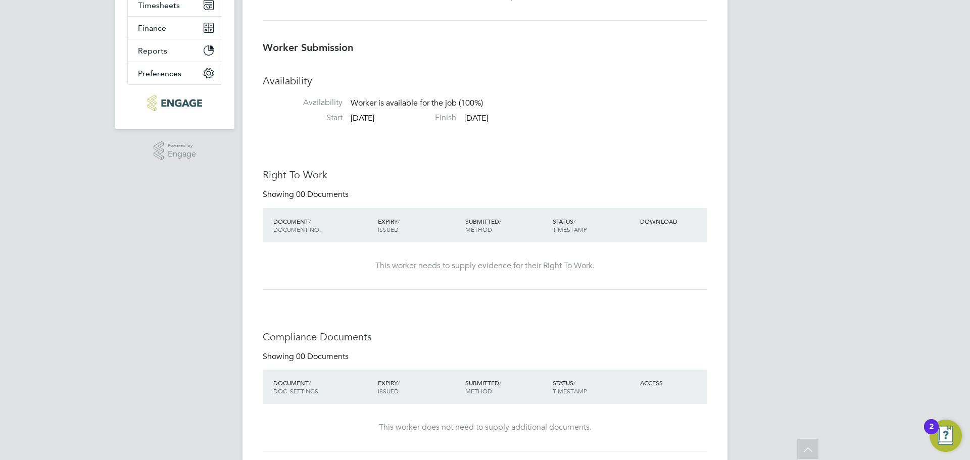
scroll to position [0, 0]
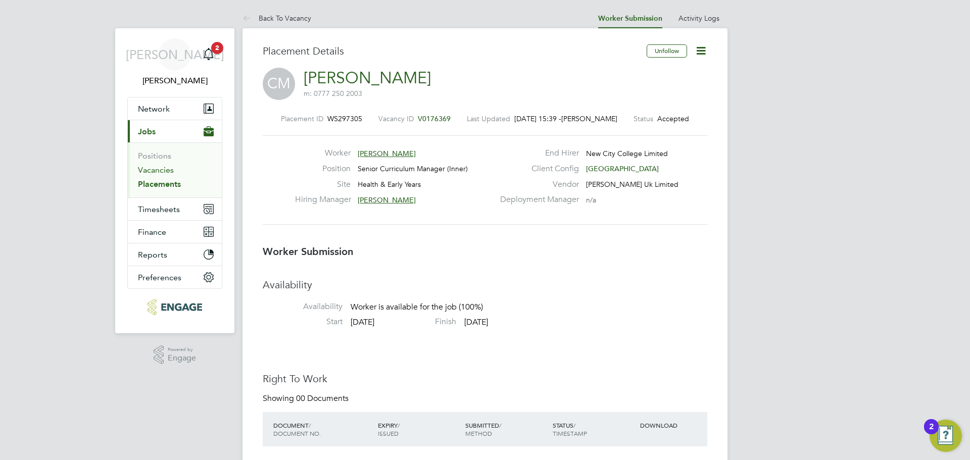
click at [149, 170] on link "Vacancies" at bounding box center [156, 170] width 36 height 10
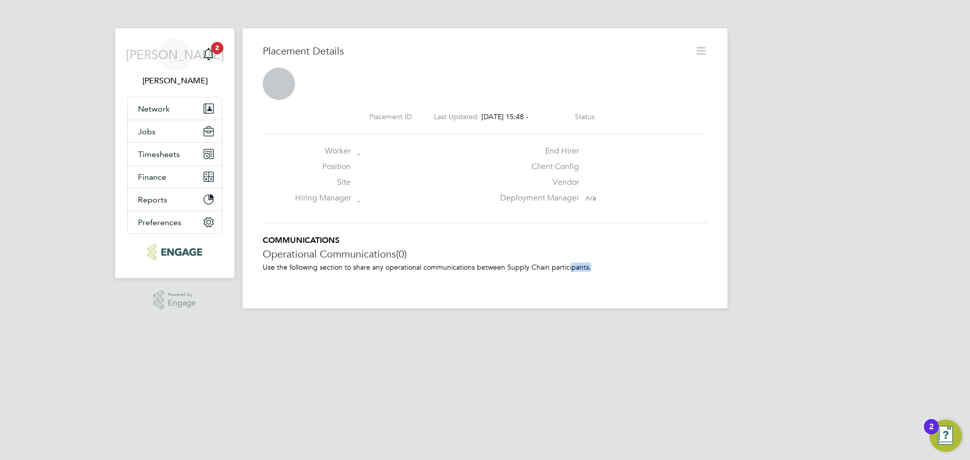
drag, startPoint x: 597, startPoint y: 270, endPoint x: 568, endPoint y: 284, distance: 31.6
click at [568, 284] on div "Placement Details Placement ID Last Updated [DATE] 15:48 - Status Worker Positi…" at bounding box center [484, 168] width 485 height 280
click at [608, 267] on p "Use the following section to share any operational communications between Suppl…" at bounding box center [485, 267] width 445 height 9
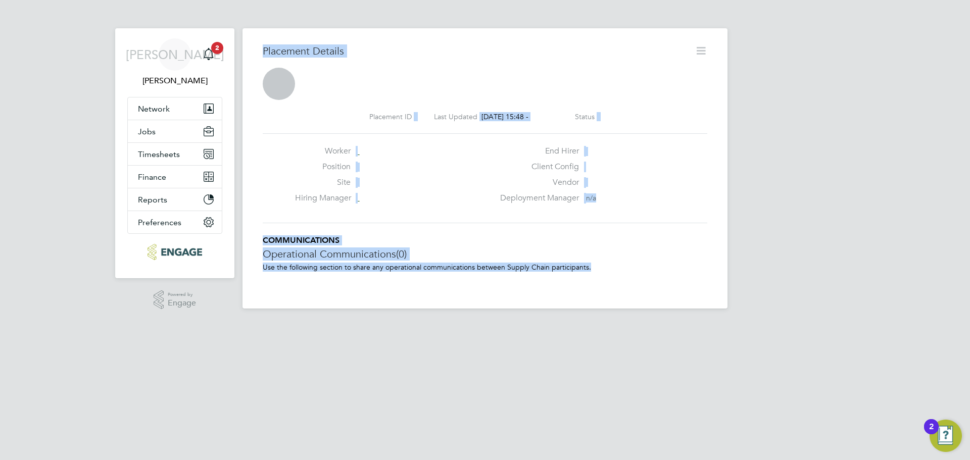
drag, startPoint x: 597, startPoint y: 270, endPoint x: 245, endPoint y: 53, distance: 413.3
click at [245, 53] on div "Placement Details Placement ID Last Updated [DATE] 15:48 - Status Worker Positi…" at bounding box center [484, 168] width 485 height 280
click at [410, 279] on div "Placement Details Placement ID Last Updated [DATE] 15:48 - Status Worker Positi…" at bounding box center [484, 168] width 485 height 280
click at [445, 254] on h3 "Operational Communications (0)" at bounding box center [485, 254] width 445 height 13
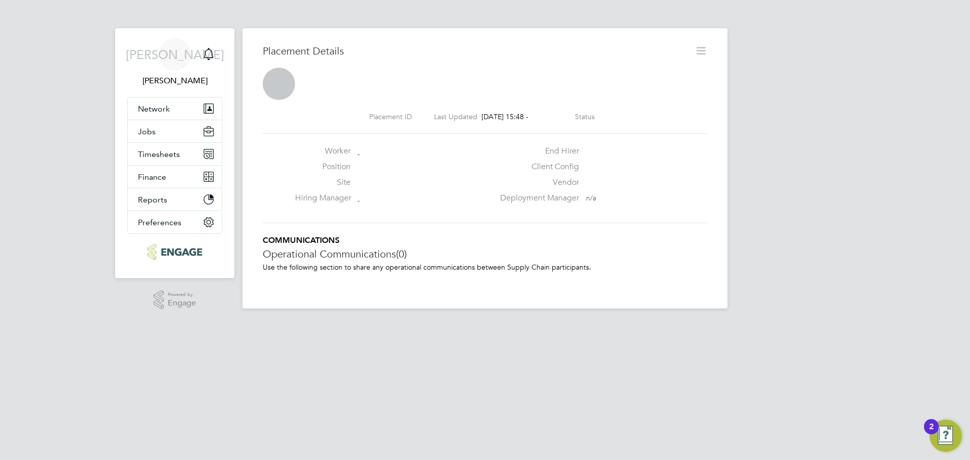
scroll to position [16, 200]
click at [210, 53] on icon "Main navigation" at bounding box center [209, 54] width 12 height 12
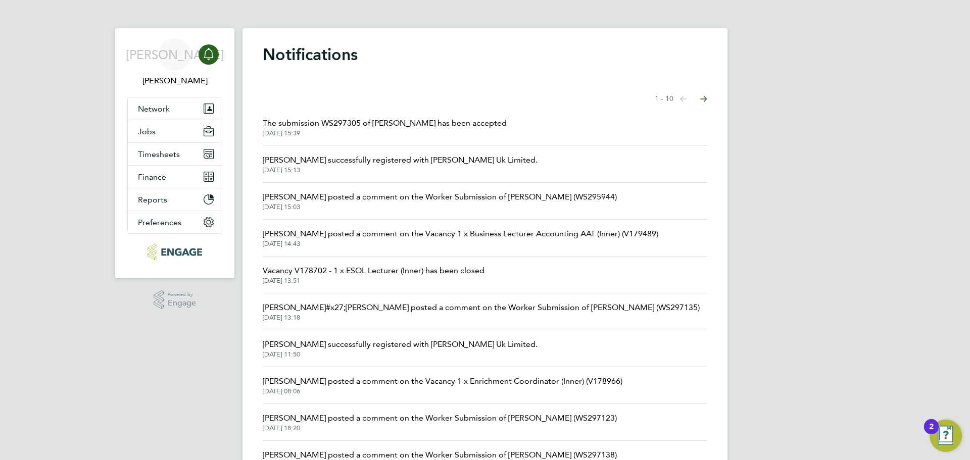
click at [368, 132] on span "03 Sep 2025, 15:39" at bounding box center [385, 133] width 244 height 8
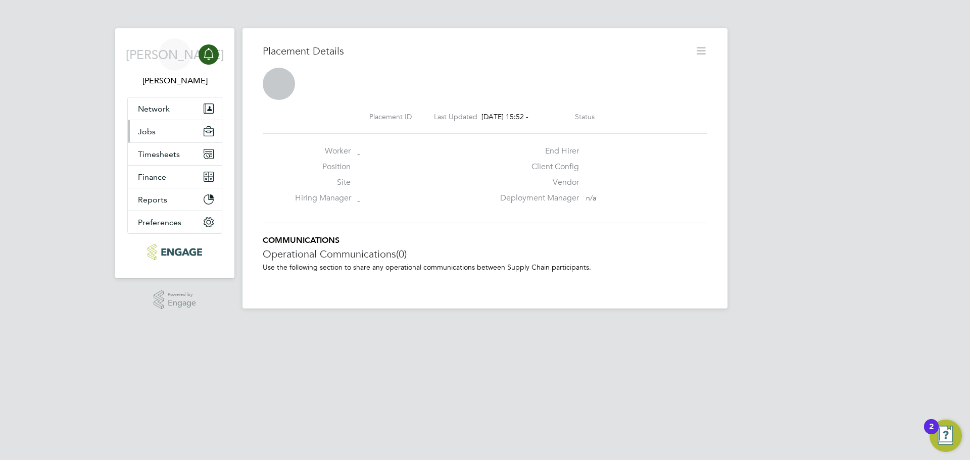
scroll to position [16, 200]
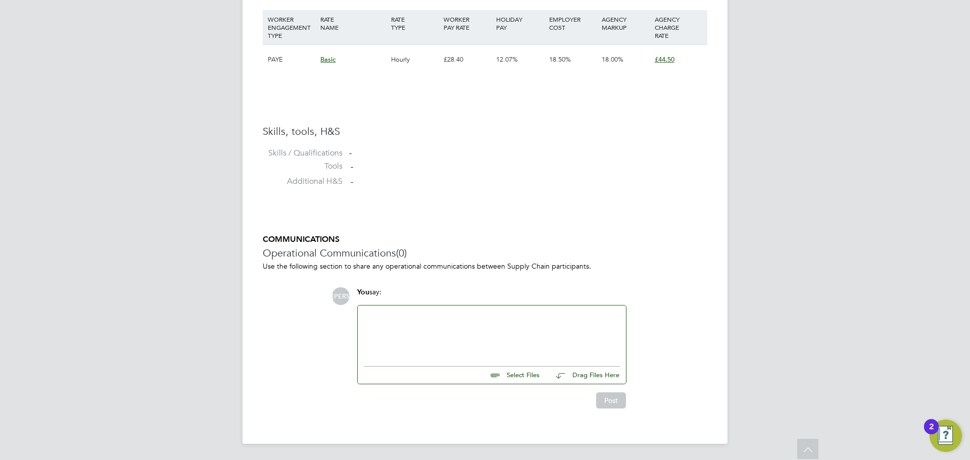
click at [507, 373] on input "file" at bounding box center [544, 374] width 152 height 14
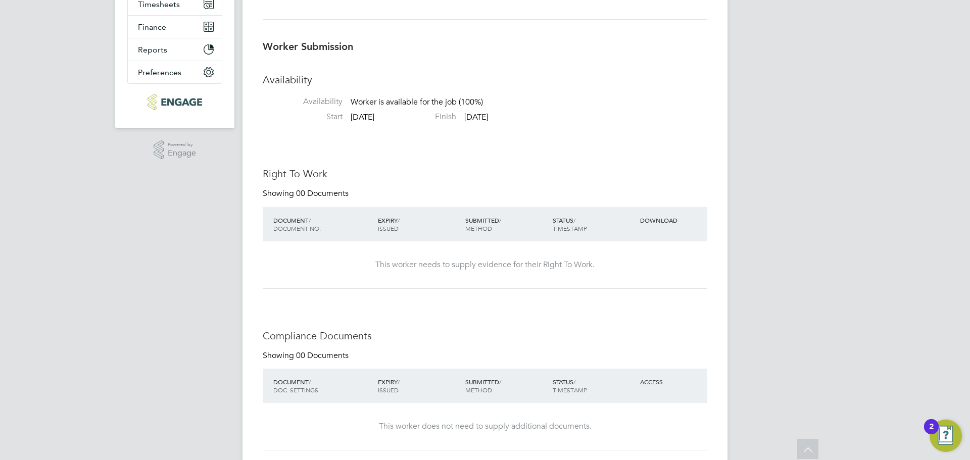
type input "C:\fakepath\Charmaine McLennon - NCC Vetting 2025.docx"
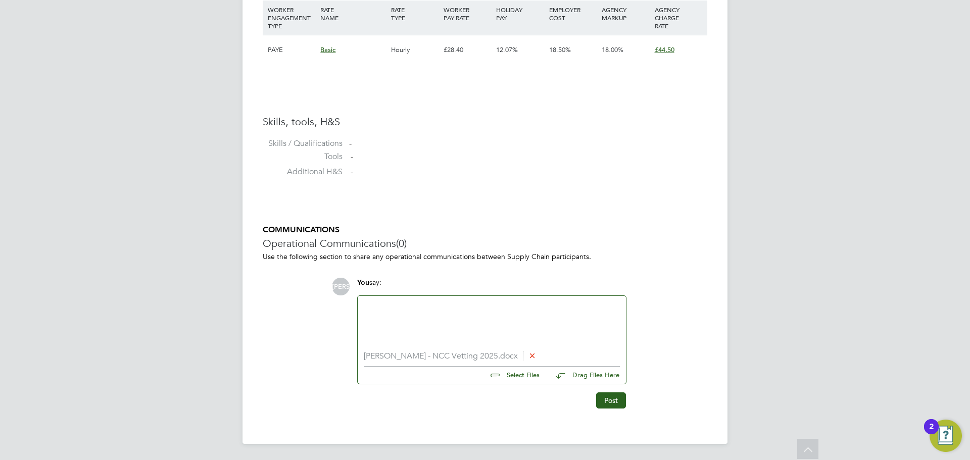
click at [522, 378] on input "file" at bounding box center [544, 374] width 152 height 14
type input "C:\fakepath\[PERSON_NAME] - Update Service Check.png"
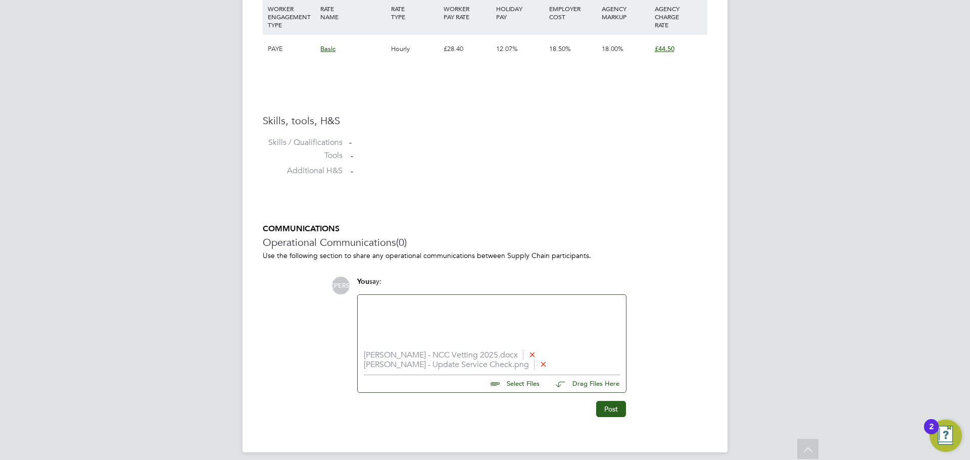
click at [530, 385] on input "file" at bounding box center [544, 382] width 152 height 14
type input "C:\fakepath\Charmaine McLennon - DBS.jpg"
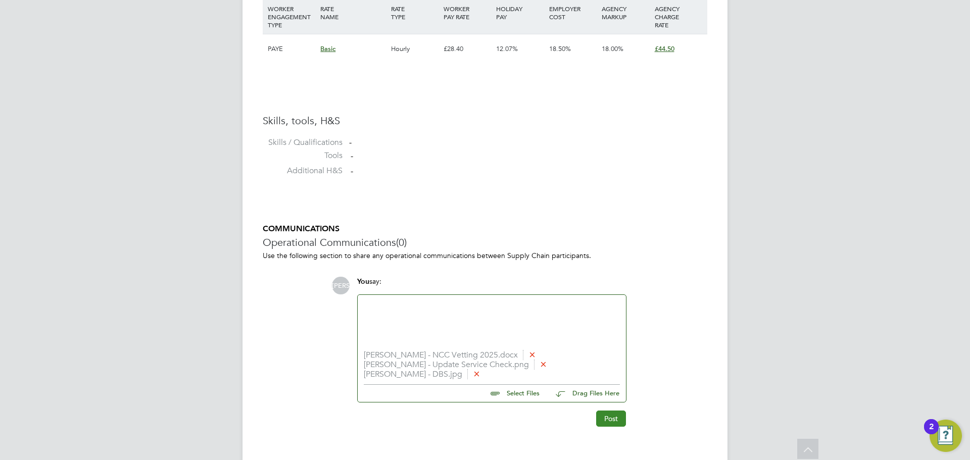
click at [609, 419] on button "Post" at bounding box center [611, 419] width 30 height 16
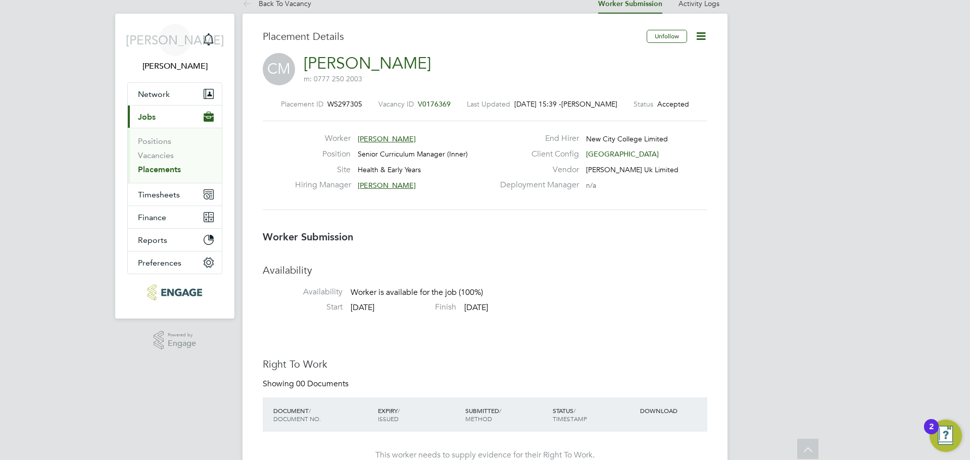
scroll to position [0, 0]
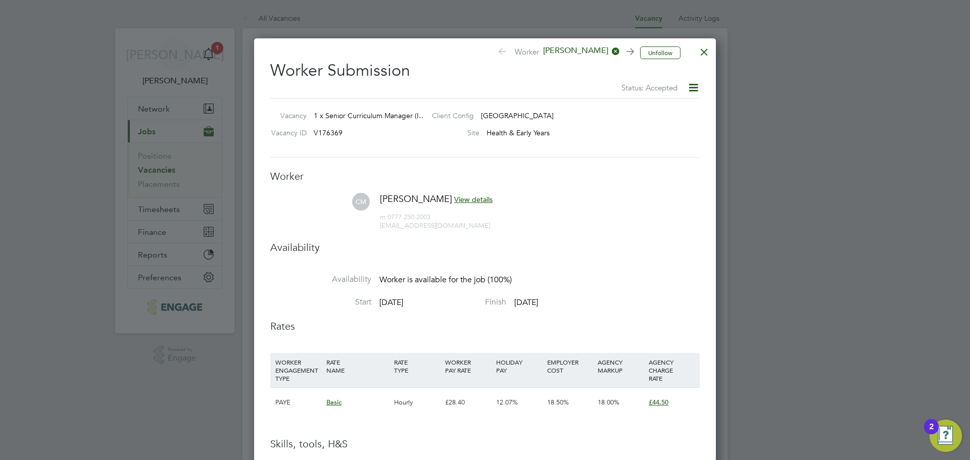
click at [706, 55] on div at bounding box center [704, 49] width 18 height 18
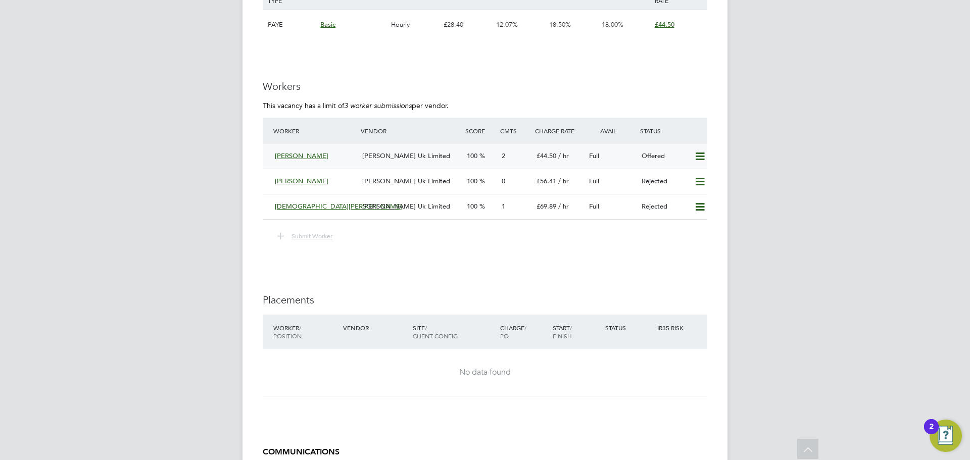
click at [410, 152] on span "[PERSON_NAME] Uk Limited" at bounding box center [406, 156] width 88 height 9
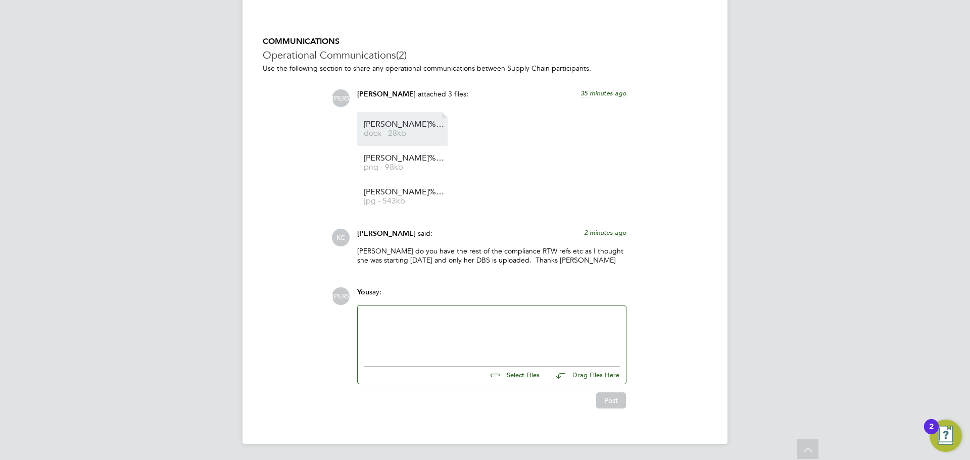
click at [409, 118] on li "Charmaine%20McLennon%20-%20NCC%20Vetting%202025 docx - 28kb" at bounding box center [402, 129] width 90 height 34
click at [385, 136] on span "docx - 28kb" at bounding box center [404, 134] width 81 height 8
click at [397, 162] on span "[PERSON_NAME]%20McLennon%20-%20Update%20Service%20Check" at bounding box center [404, 159] width 81 height 8
click at [455, 322] on div at bounding box center [492, 333] width 256 height 43
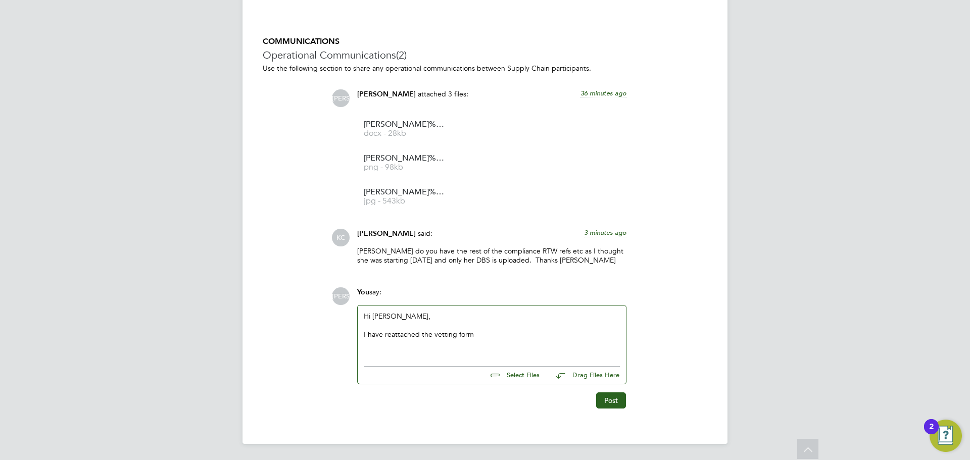
click at [522, 374] on input "file" at bounding box center [544, 374] width 152 height 14
type input "C:\fakepath\Charmaine McLennon - NCC Vetting 2025.docx"
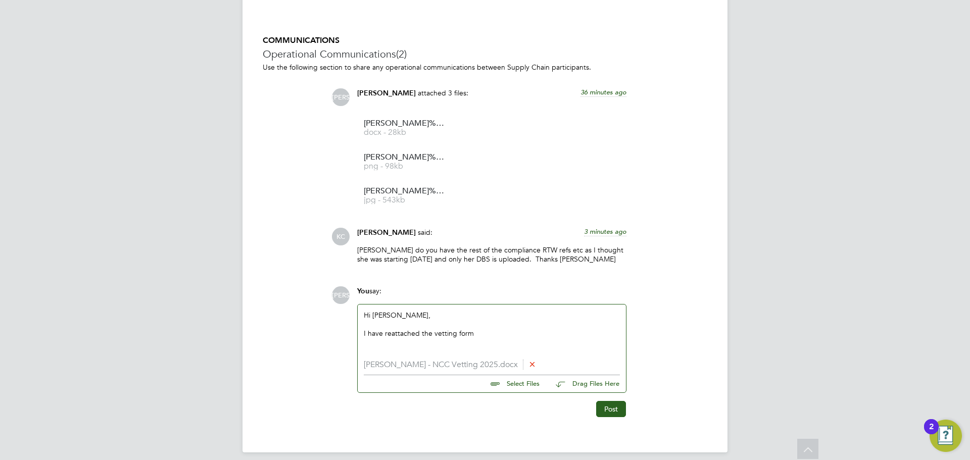
drag, startPoint x: 504, startPoint y: 344, endPoint x: 599, endPoint y: 355, distance: 95.7
click at [508, 344] on div "Hi Kerry, I have reattached the vetting form" at bounding box center [492, 332] width 256 height 43
click at [533, 386] on input "file" at bounding box center [544, 382] width 152 height 14
type input "C:\fakepath\Charmaine McLennon - Update Service Check.png"
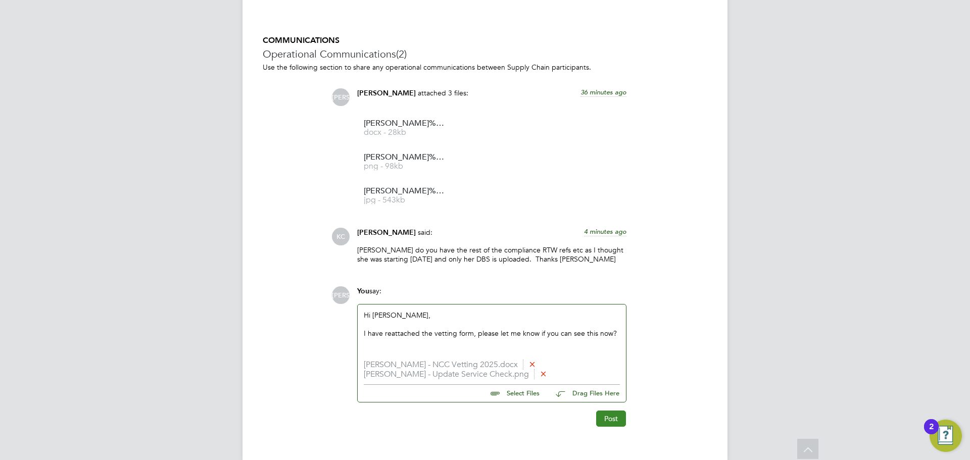
click at [608, 422] on button "Post" at bounding box center [611, 419] width 30 height 16
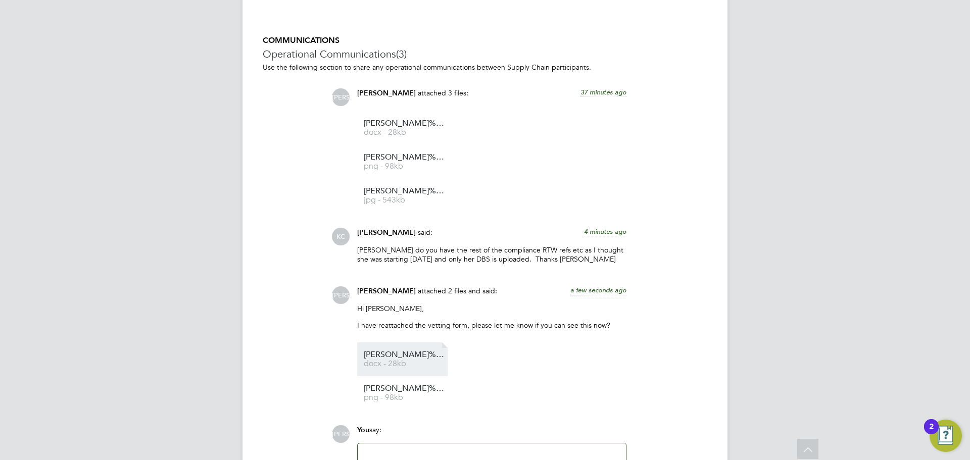
click at [423, 356] on span "Charmaine%20McLennon%20-%20NCC%20Vetting%202025" at bounding box center [404, 355] width 81 height 8
click at [412, 361] on link "Charmaine%20McLennon%20-%20NCC%20Vetting%202025 docx - 28kb" at bounding box center [404, 359] width 81 height 17
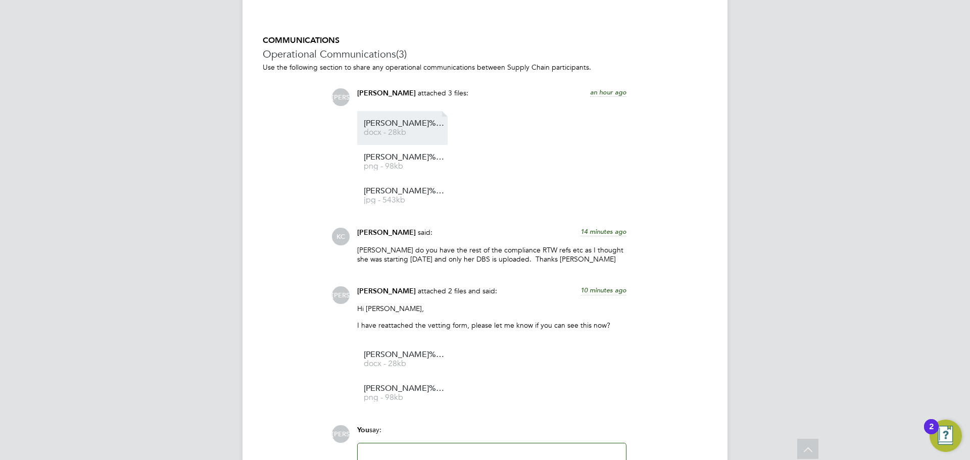
click at [413, 127] on span "Charmaine%20McLennon%20-%20NCC%20Vetting%202025" at bounding box center [404, 124] width 81 height 8
click at [433, 160] on span "Charmaine%20McLennon%20-%20Update%20Service%20Check" at bounding box center [404, 158] width 81 height 8
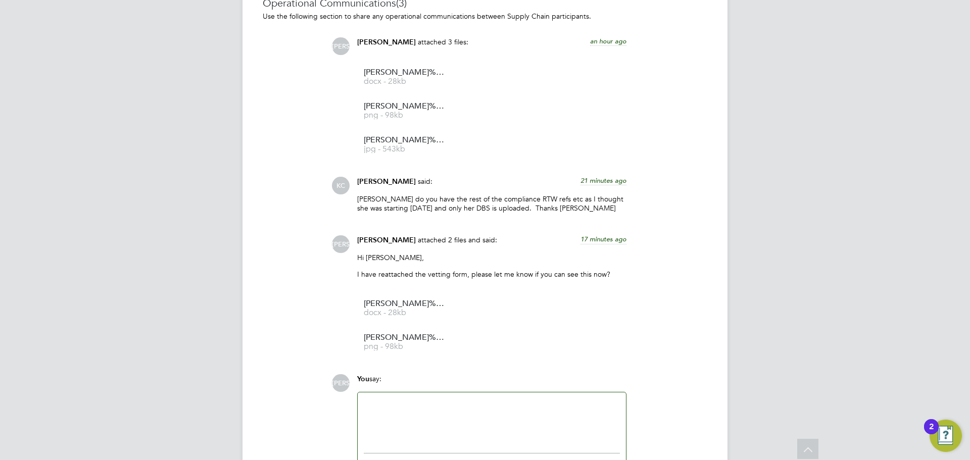
scroll to position [1047, 0]
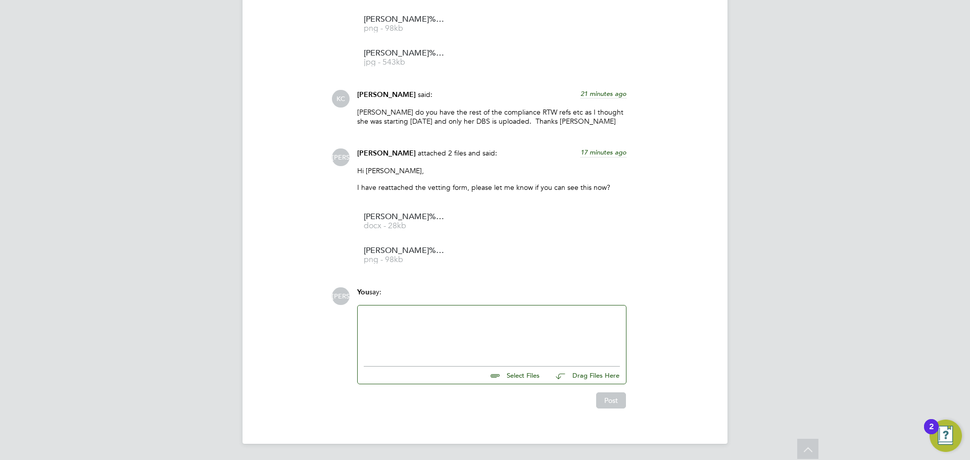
drag, startPoint x: 479, startPoint y: 351, endPoint x: 471, endPoint y: 348, distance: 8.4
click at [478, 350] on div at bounding box center [492, 333] width 256 height 43
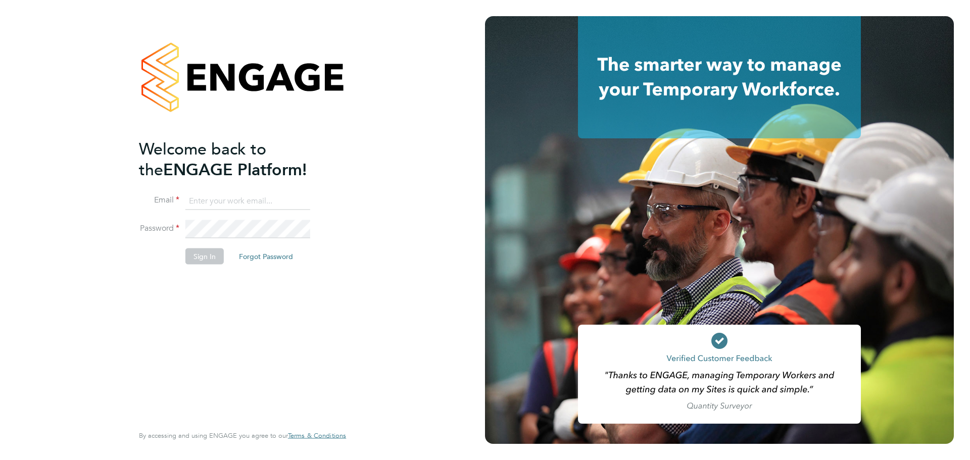
type input "jerin.aktar@morganhunt.com"
drag, startPoint x: 208, startPoint y: 266, endPoint x: 208, endPoint y: 257, distance: 9.1
click at [208, 264] on li "Sign In Forgot Password" at bounding box center [237, 262] width 197 height 26
click at [210, 251] on button "Sign In" at bounding box center [204, 257] width 38 height 16
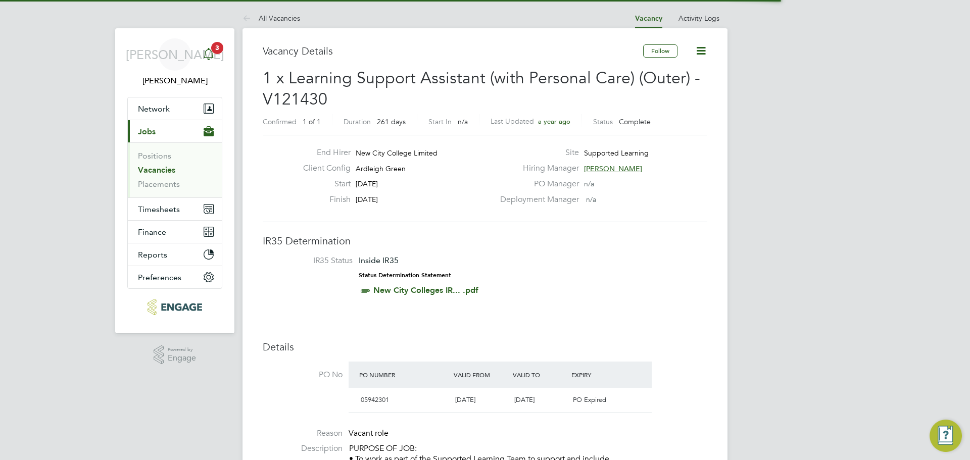
click at [202, 57] on div "Main navigation" at bounding box center [209, 54] width 20 height 20
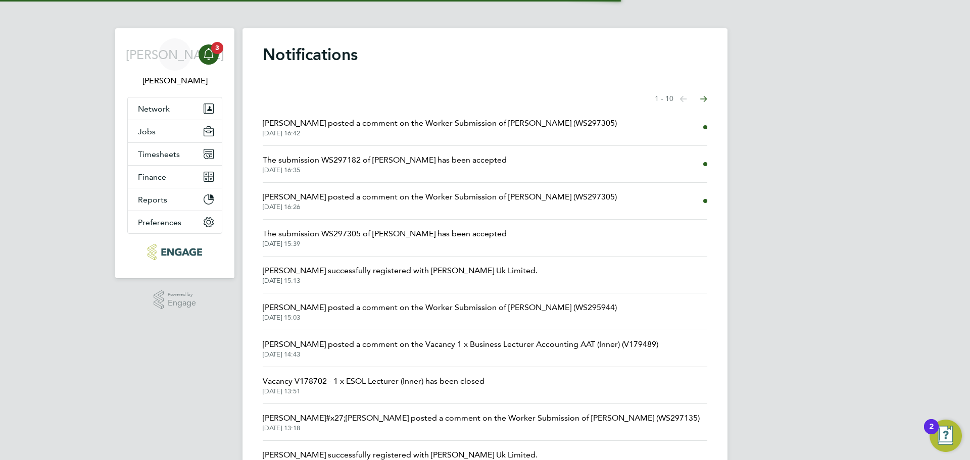
click at [342, 125] on span "[PERSON_NAME] posted a comment on the Worker Submission of [PERSON_NAME] (WS297…" at bounding box center [440, 123] width 354 height 12
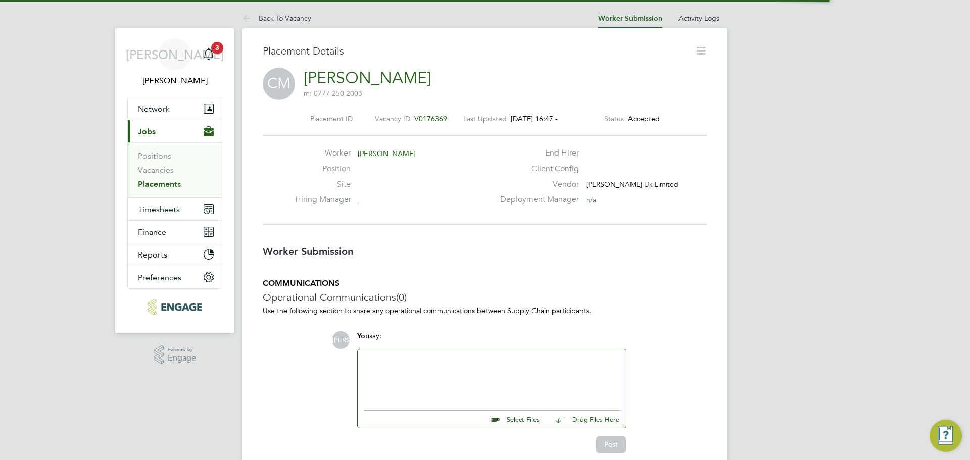
scroll to position [16, 200]
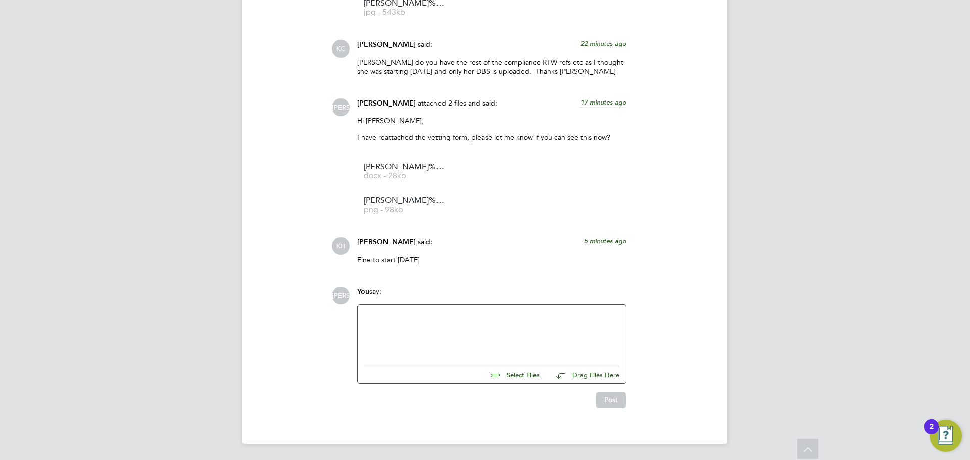
click at [421, 350] on div at bounding box center [492, 332] width 256 height 43
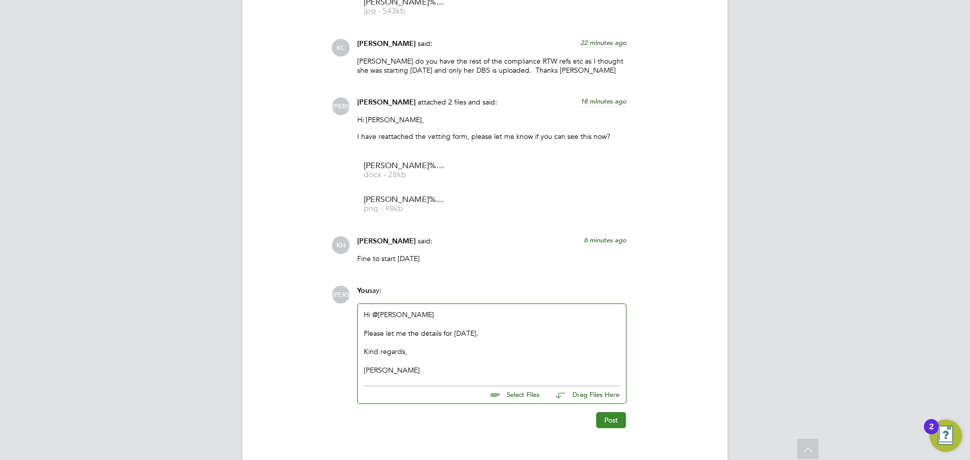
click at [611, 419] on button "Post" at bounding box center [611, 420] width 30 height 16
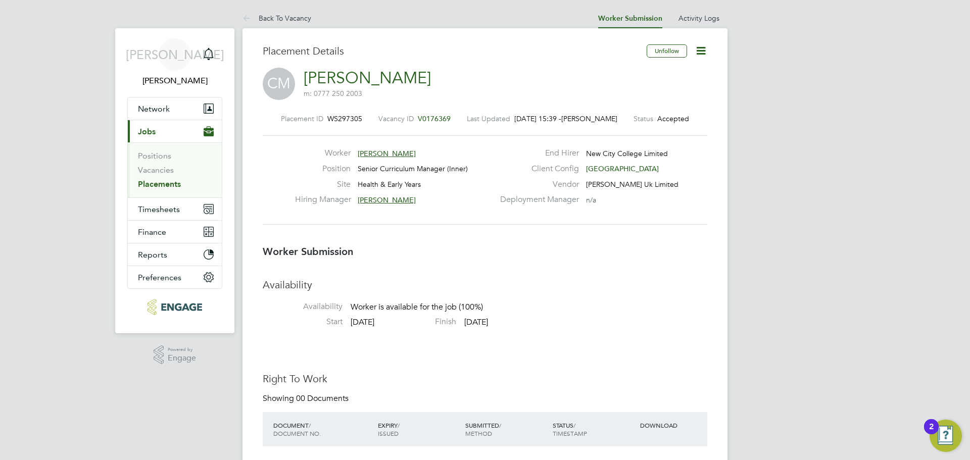
click at [700, 53] on icon at bounding box center [701, 50] width 13 height 13
click at [669, 68] on li "Edit Worker Submission e" at bounding box center [658, 75] width 93 height 14
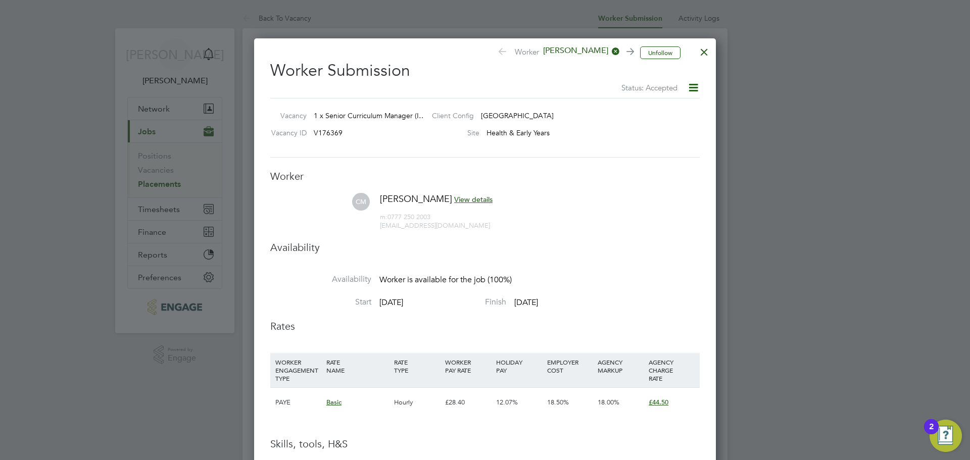
click at [715, 50] on div "Unfollow Worker Charmaine Mclennon Worker Submission Status: Accepted Vacancy 1…" at bounding box center [485, 298] width 462 height 520
click at [705, 51] on div at bounding box center [704, 49] width 18 height 18
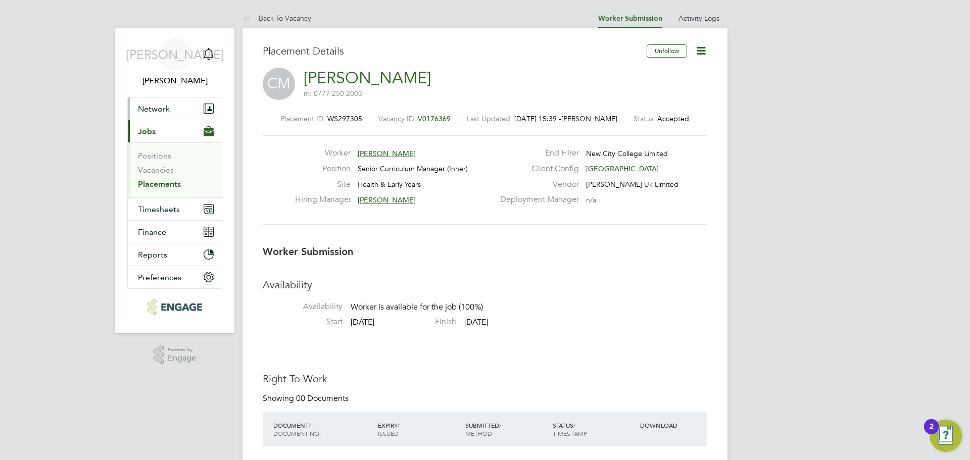
click at [168, 115] on button "Network" at bounding box center [175, 109] width 94 height 22
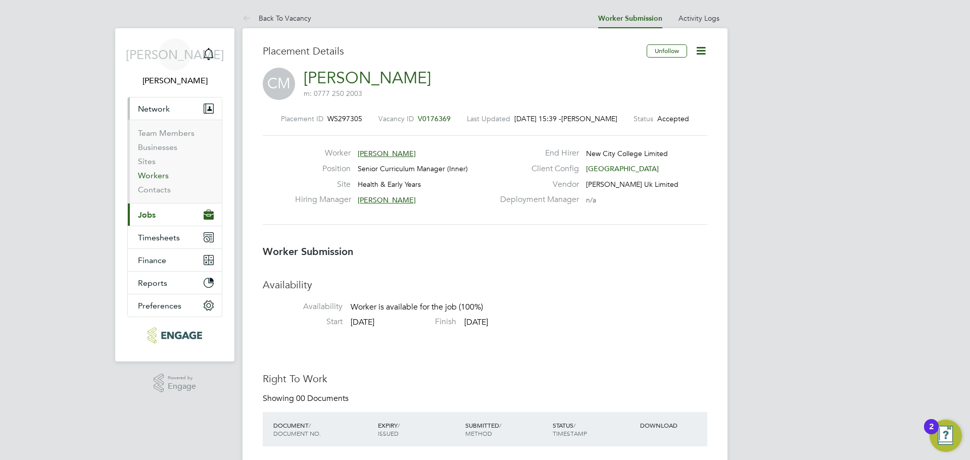
drag, startPoint x: 165, startPoint y: 172, endPoint x: 171, endPoint y: 169, distance: 6.8
click at [166, 172] on link "Workers" at bounding box center [153, 176] width 31 height 10
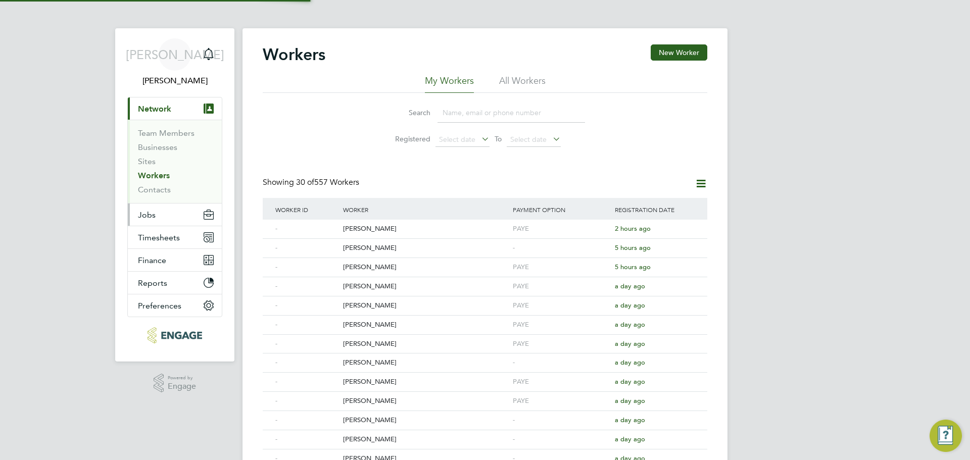
click at [149, 214] on span "Jobs" at bounding box center [147, 215] width 18 height 10
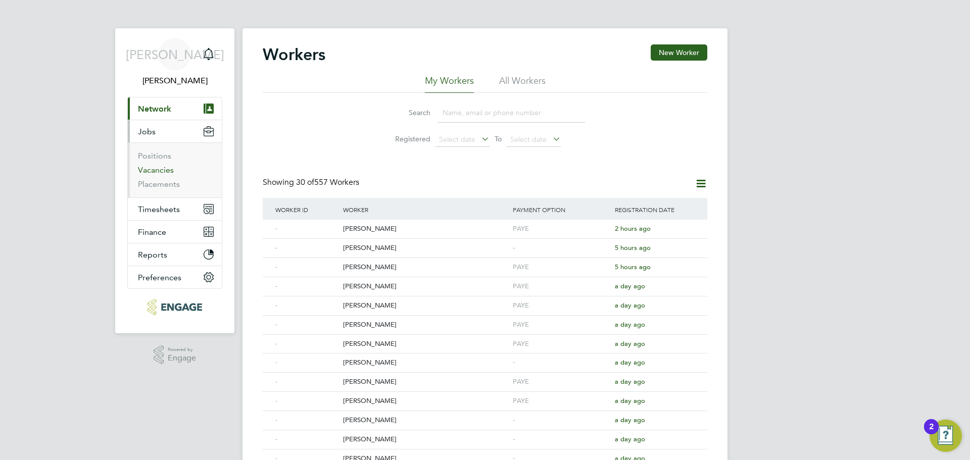
click at [160, 173] on link "Vacancies" at bounding box center [156, 170] width 36 height 10
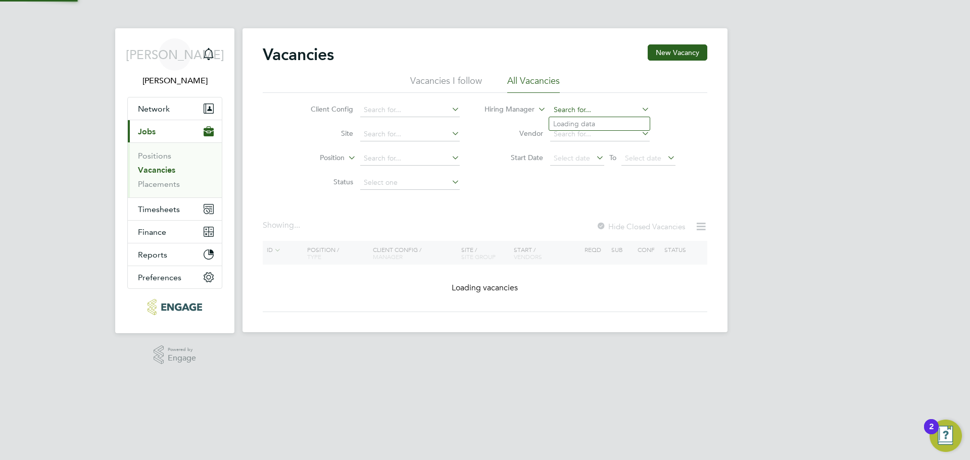
click at [590, 115] on input at bounding box center [600, 110] width 100 height 14
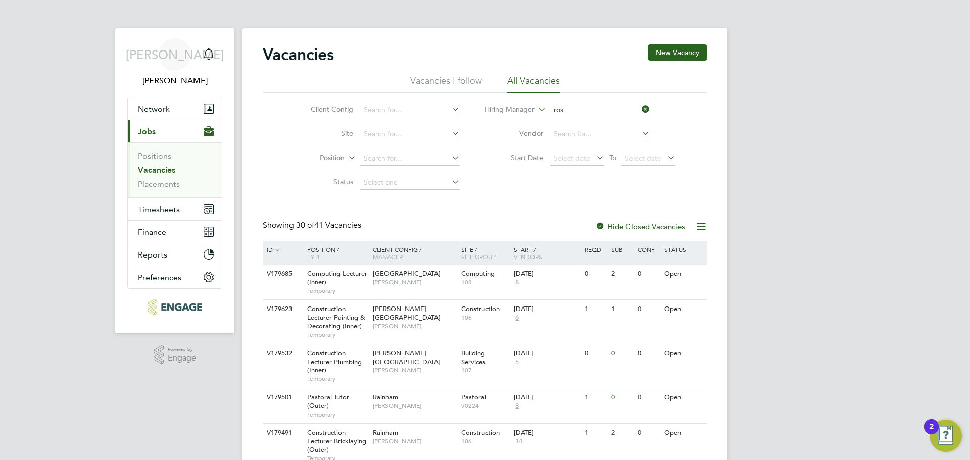
click at [606, 133] on li "Ros lyn O'Garro" at bounding box center [599, 138] width 101 height 14
type input "[PERSON_NAME]"
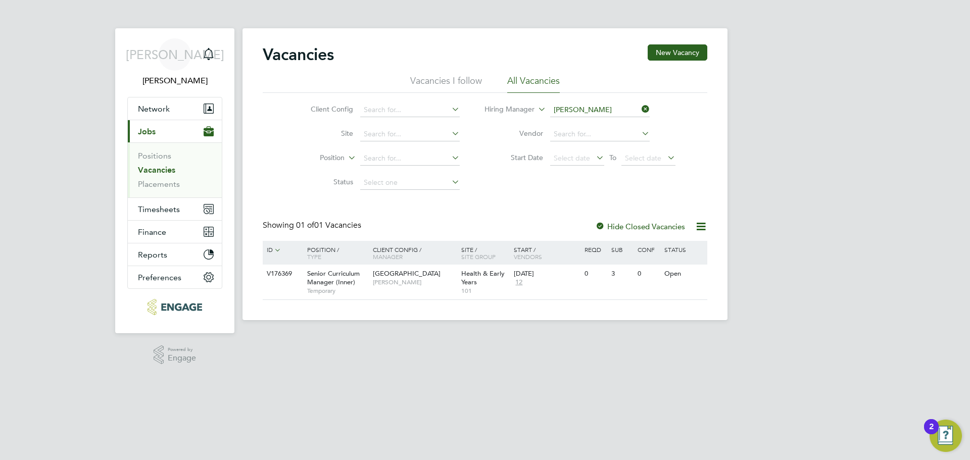
click at [448, 85] on li "Vacancies I follow" at bounding box center [446, 84] width 72 height 18
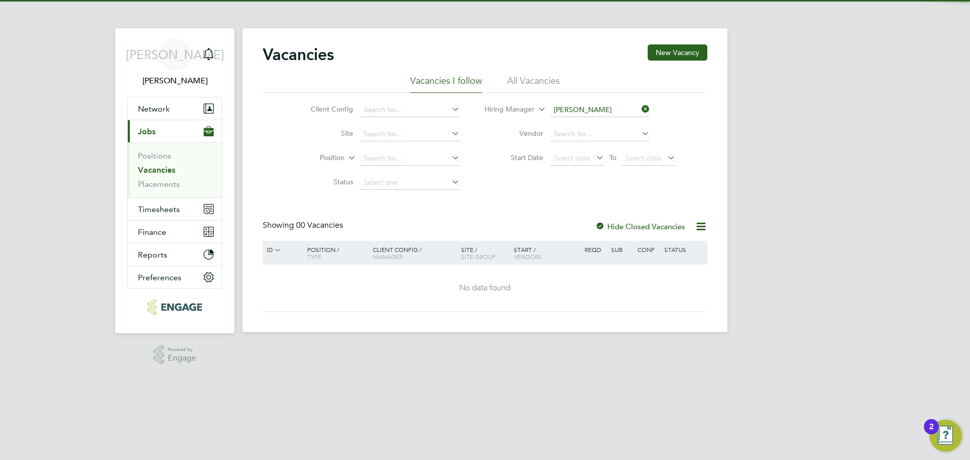
click at [539, 81] on li "All Vacancies" at bounding box center [533, 84] width 53 height 18
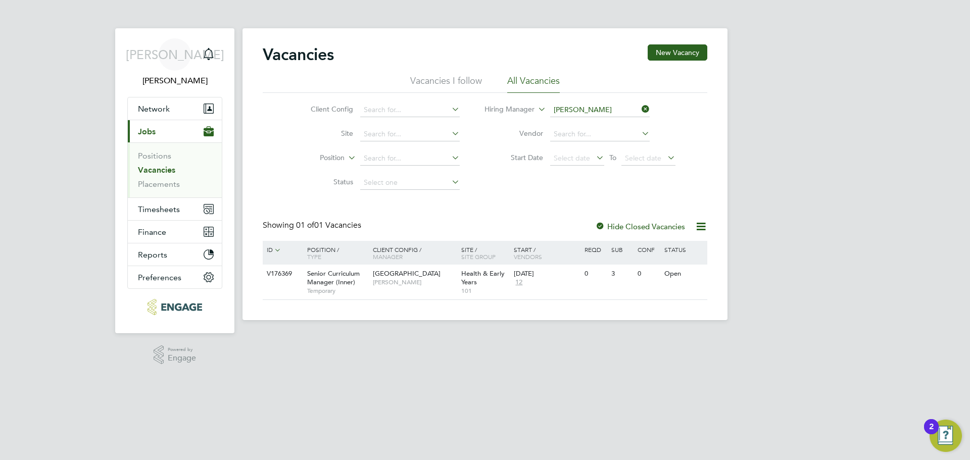
click at [166, 179] on li "Vacancies" at bounding box center [176, 172] width 76 height 14
click at [162, 183] on link "Placements" at bounding box center [159, 184] width 42 height 10
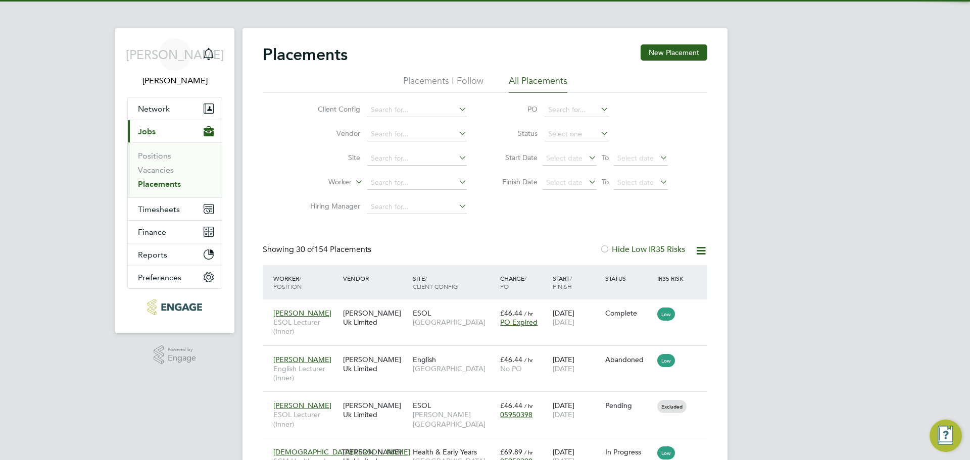
scroll to position [29, 88]
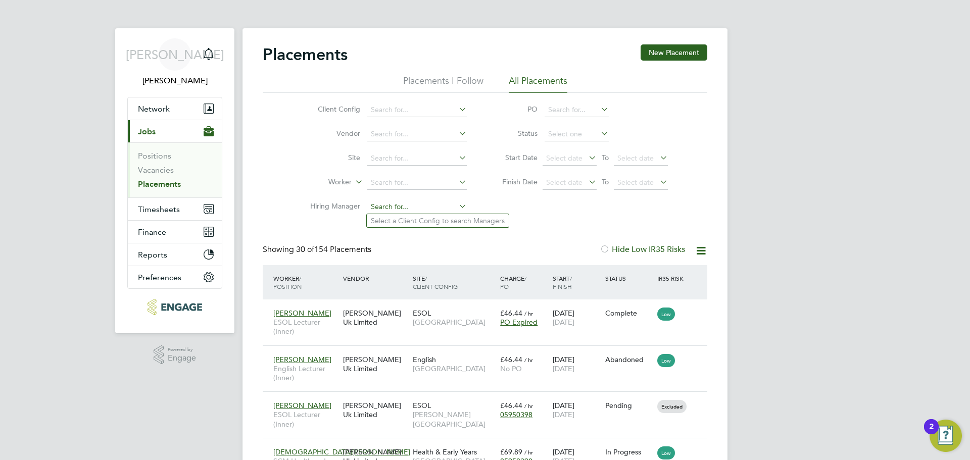
click at [392, 209] on input at bounding box center [417, 207] width 100 height 14
type input "roslyn"
click at [457, 206] on icon at bounding box center [457, 206] width 0 height 14
click at [426, 181] on input at bounding box center [417, 183] width 100 height 14
click at [429, 194] on li "Shais ta Javed" at bounding box center [417, 197] width 101 height 14
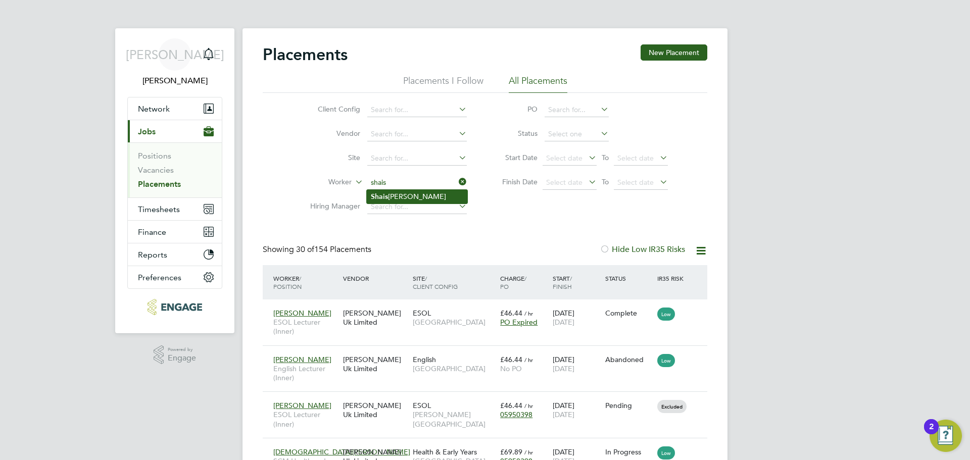
type input "Shaista Javed"
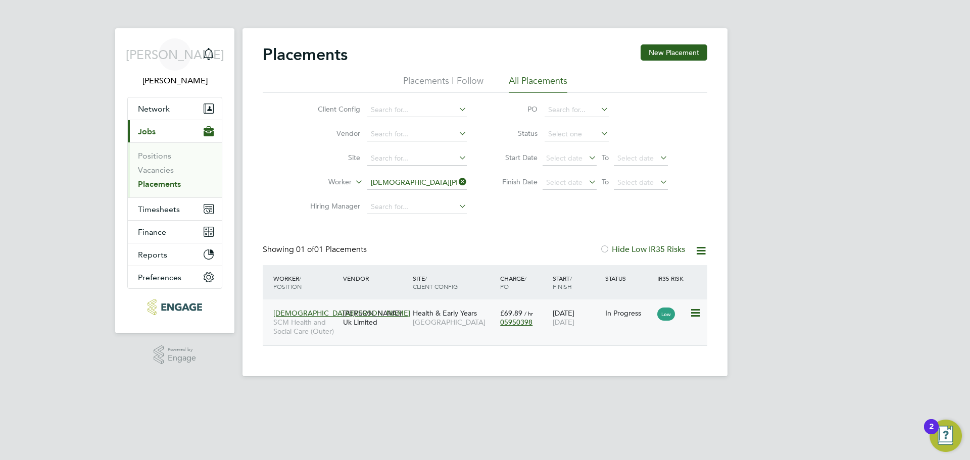
click at [461, 321] on span "Havering Sixth Form Campus" at bounding box center [454, 322] width 82 height 9
click at [212, 47] on div "Main navigation" at bounding box center [209, 54] width 20 height 20
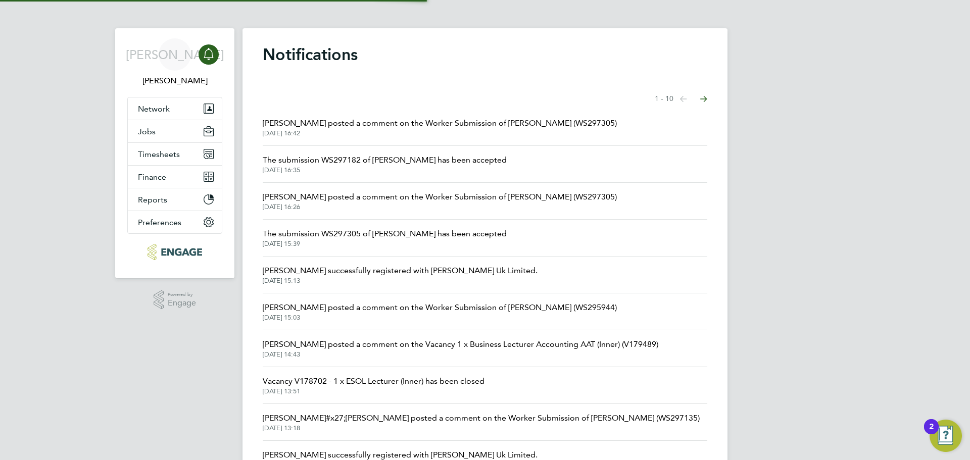
click at [335, 134] on span "03 Sep 2025, 16:42" at bounding box center [440, 133] width 354 height 8
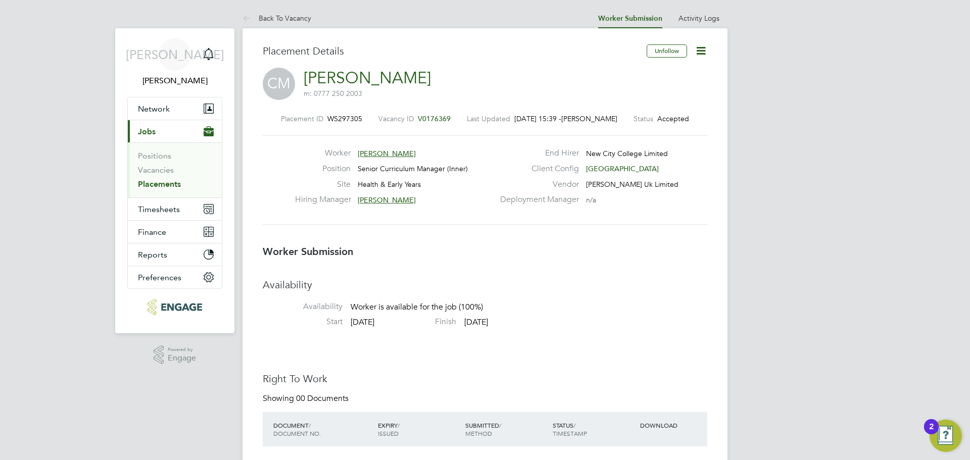
click at [705, 55] on icon at bounding box center [701, 50] width 13 height 13
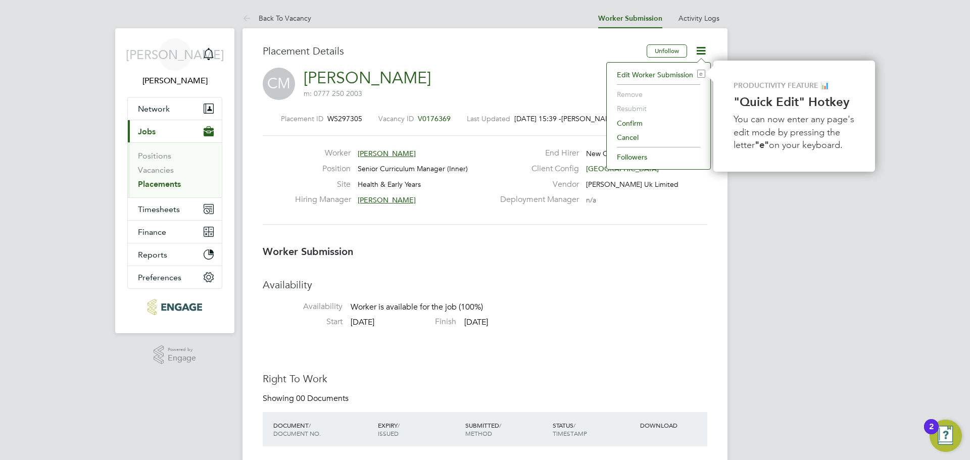
click at [658, 75] on li "Edit Worker Submission e" at bounding box center [658, 75] width 93 height 14
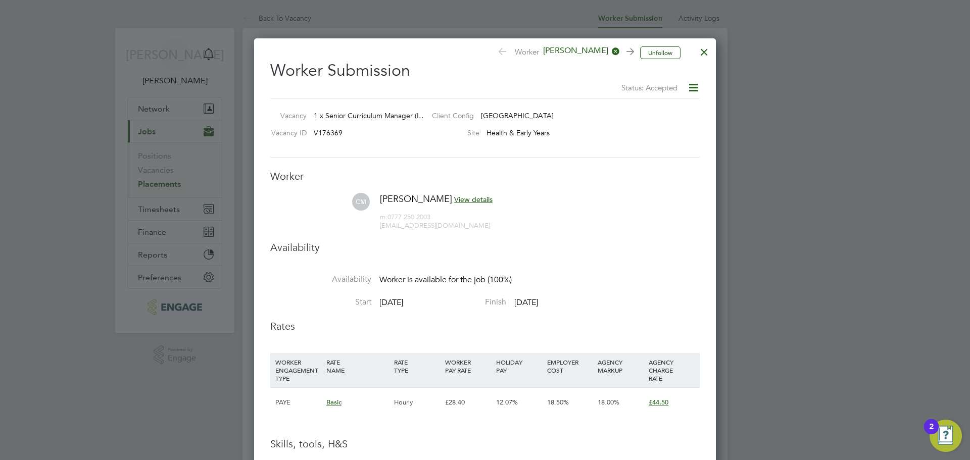
drag, startPoint x: 413, startPoint y: 195, endPoint x: 417, endPoint y: 190, distance: 5.4
click at [416, 191] on ul "Worker CM Charmaine Mclennon View details m: 0777 250 2003 charm78aine@gmail.co…" at bounding box center [484, 354] width 429 height 369
click at [704, 50] on div at bounding box center [704, 49] width 18 height 18
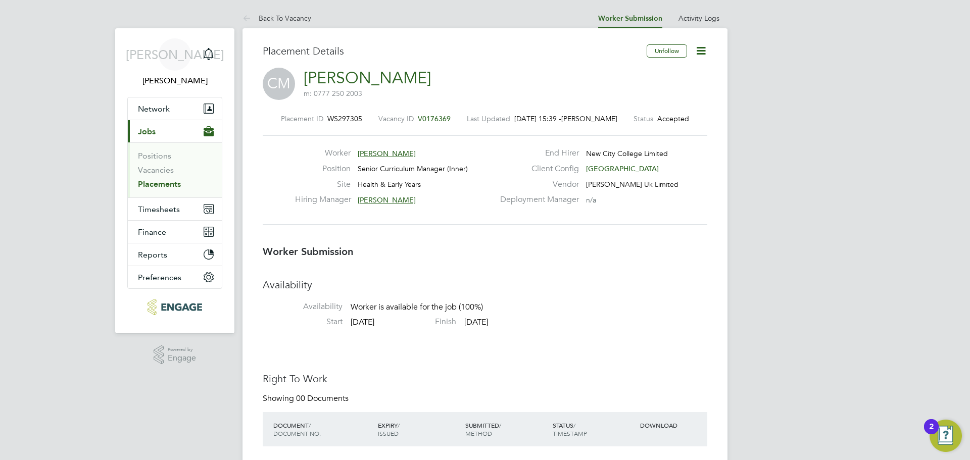
click at [706, 51] on icon at bounding box center [701, 50] width 13 height 13
drag, startPoint x: 638, startPoint y: 122, endPoint x: 549, endPoint y: 122, distance: 88.9
click at [638, 122] on li "Confirm" at bounding box center [658, 123] width 93 height 14
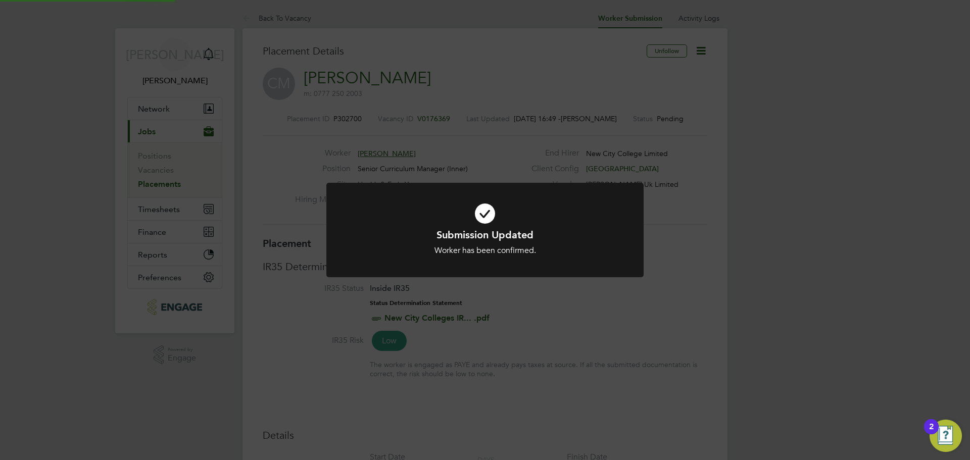
click at [551, 196] on icon at bounding box center [485, 213] width 263 height 39
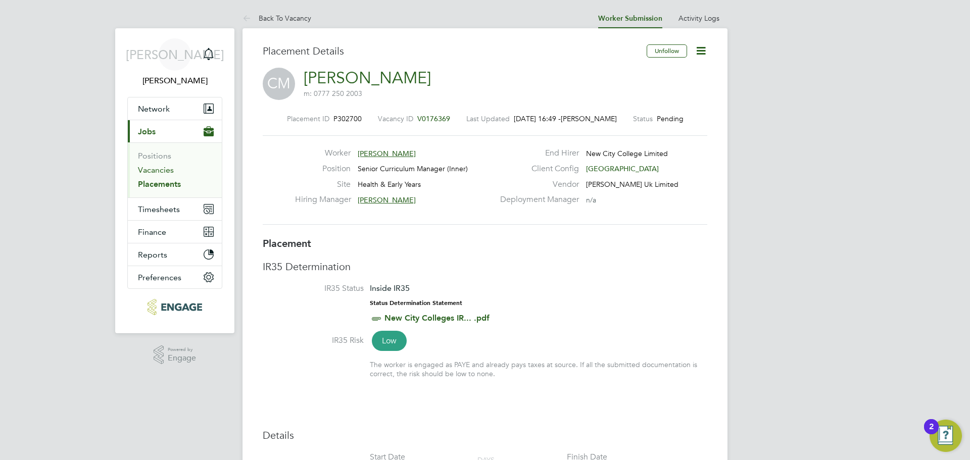
click at [160, 174] on link "Vacancies" at bounding box center [156, 170] width 36 height 10
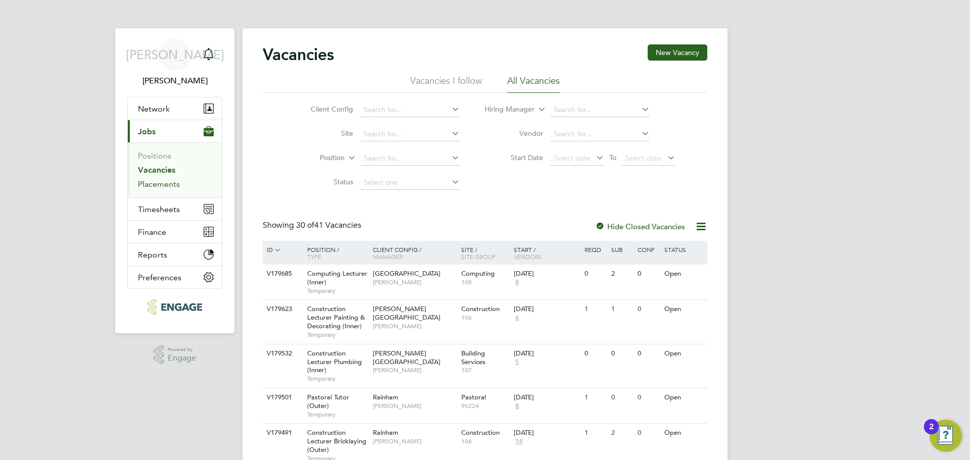
click at [152, 179] on link "Placements" at bounding box center [159, 184] width 42 height 10
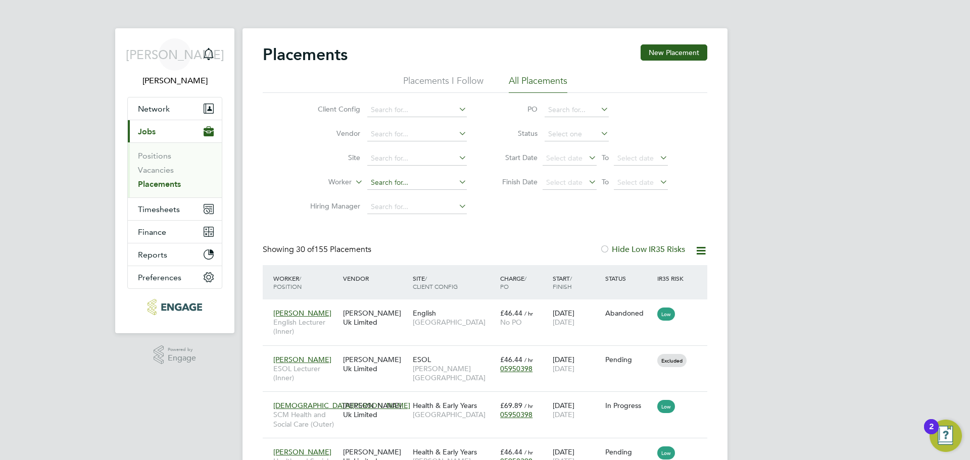
click at [399, 185] on input at bounding box center [417, 183] width 100 height 14
click at [407, 196] on li "Charmaine Mclennon" at bounding box center [429, 197] width 125 height 14
type input "[PERSON_NAME]"
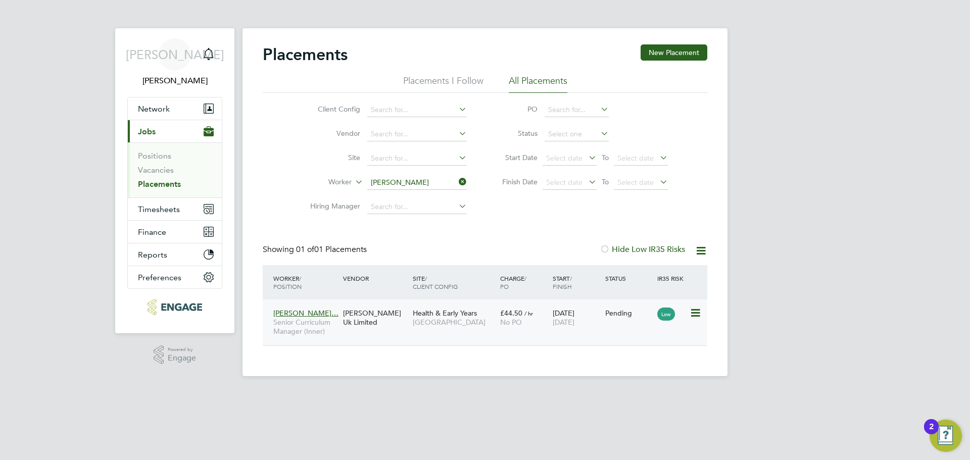
click at [431, 334] on div "Charmaine Mclen… Senior Curriculum Manager (Inner) Morgan Hunt Uk Limited Healt…" at bounding box center [485, 323] width 445 height 46
click at [337, 313] on div "Charmaine Mclen… Senior Curriculum Manager (Inner)" at bounding box center [306, 323] width 70 height 38
click at [307, 332] on span "Senior Curriculum Manager (Inner)" at bounding box center [305, 327] width 65 height 18
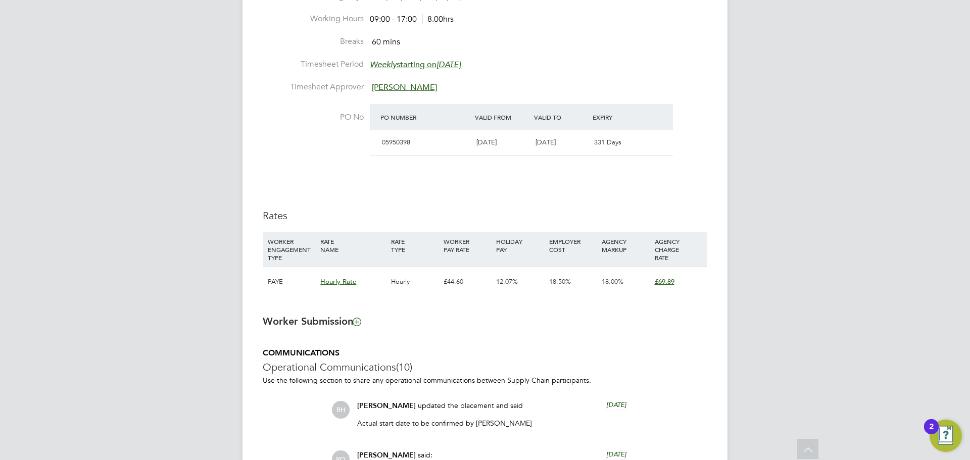
scroll to position [500, 0]
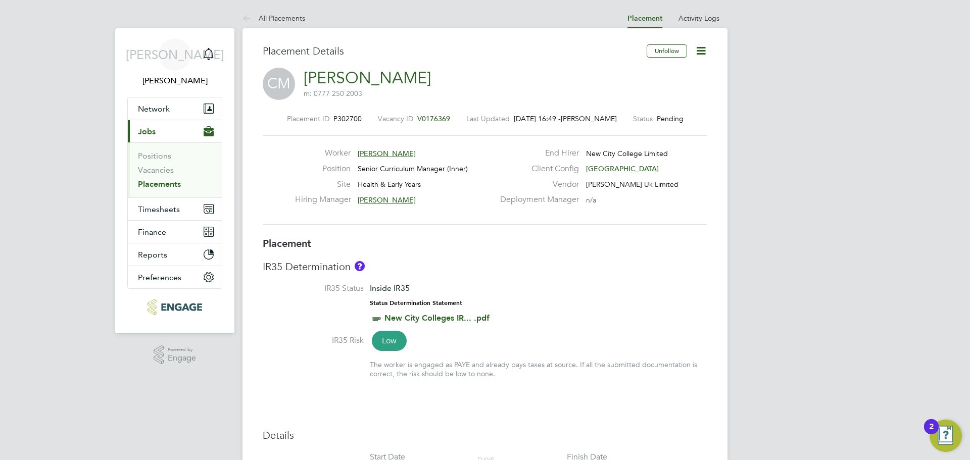
click at [704, 46] on icon at bounding box center [701, 50] width 13 height 13
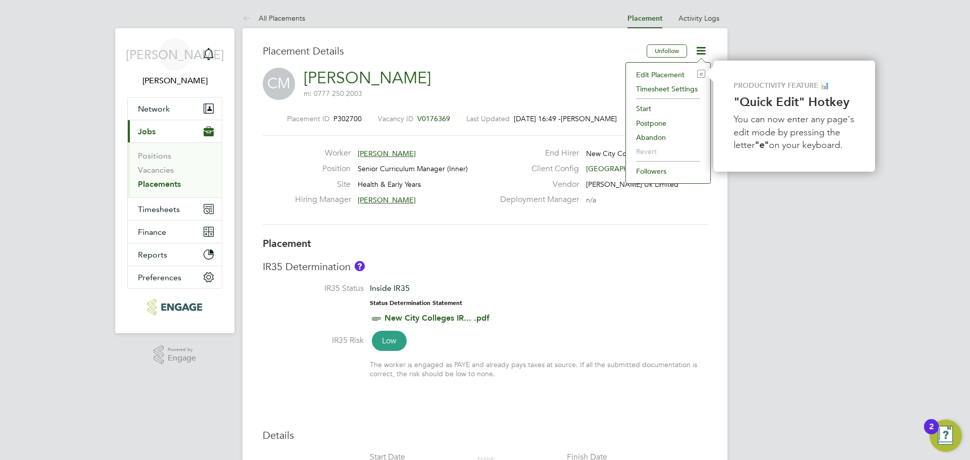
click at [663, 69] on li "Edit Placement e" at bounding box center [668, 75] width 74 height 14
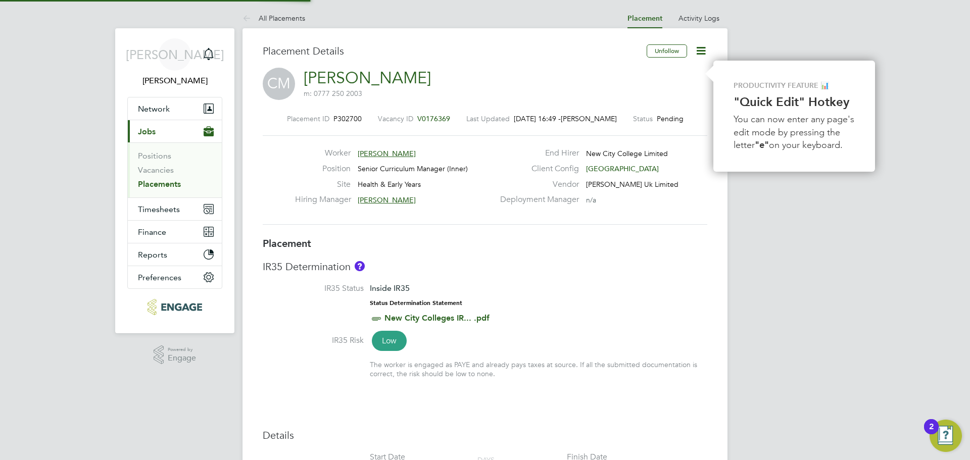
type input "[PERSON_NAME]"
type input "[DATE]"
type input "09:00"
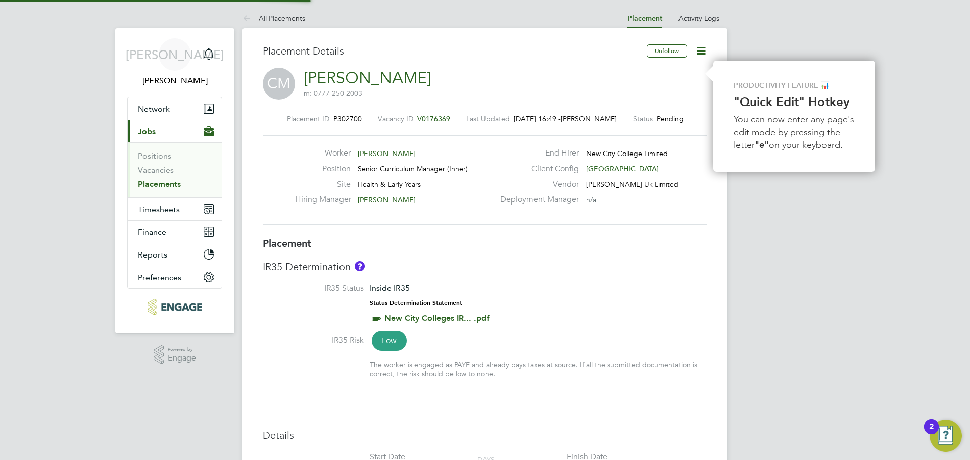
type input "17:00"
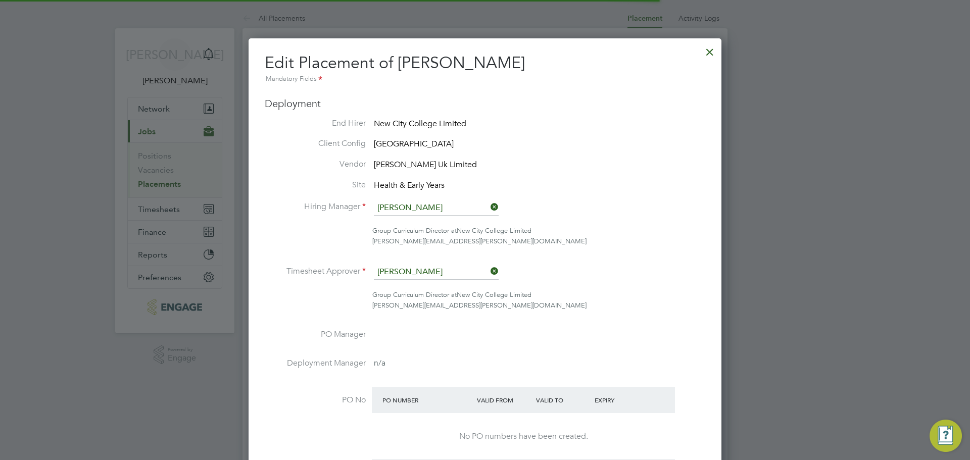
scroll to position [5, 5]
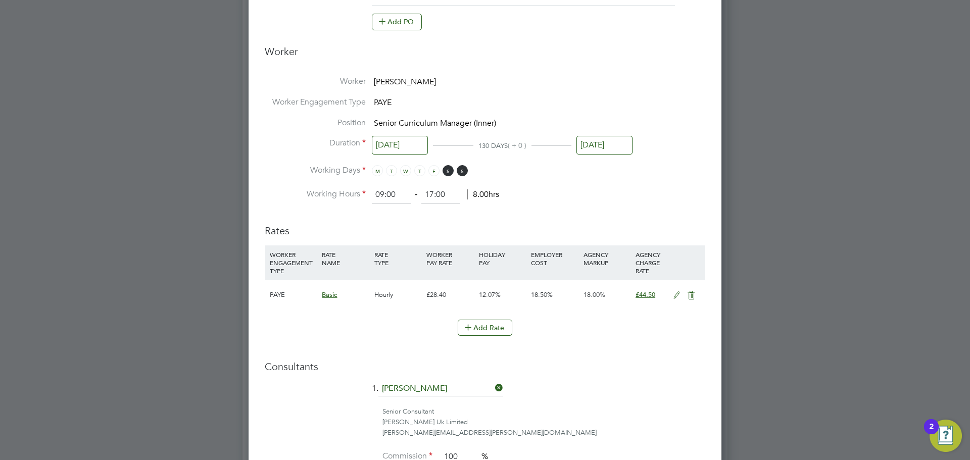
click at [674, 295] on icon at bounding box center [676, 295] width 13 height 8
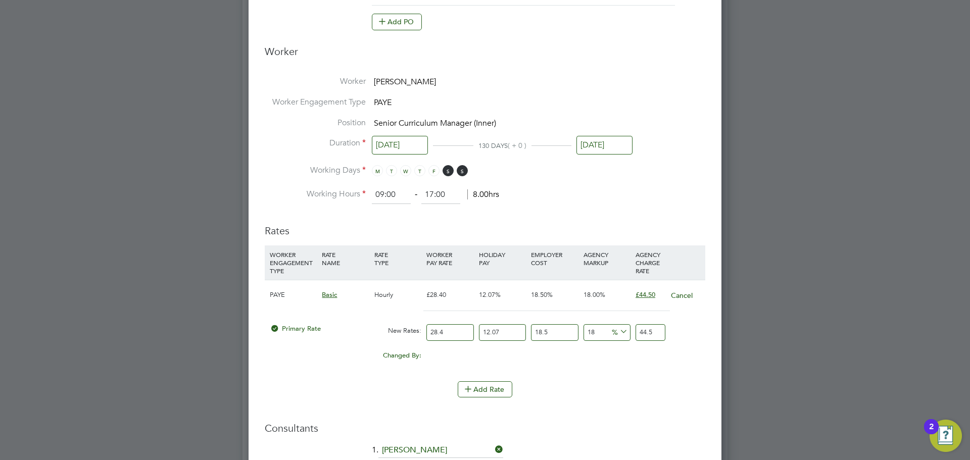
drag, startPoint x: 457, startPoint y: 335, endPoint x: 359, endPoint y: 329, distance: 98.2
click at [359, 329] on div "Primary Rate New Rates: 28.4 12.07 n/a 18.5 n/a 18 0 % 44.5" at bounding box center [485, 332] width 441 height 27
type input "4"
type input "6.26829924"
type input "44"
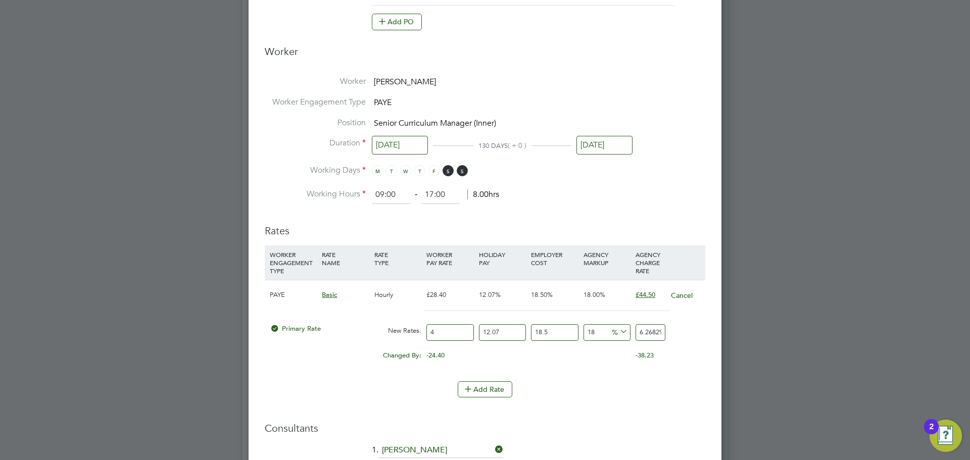
type input "68.95129164"
type input "44.6"
type input "69.891536526"
type input "44.6"
click at [636, 378] on li "WORKER ENGAGEMENT TYPE RATE NAME RATE TYPE WORKER PAY RATE HOLIDAY PAY EMPLOYER…" at bounding box center [485, 314] width 441 height 136
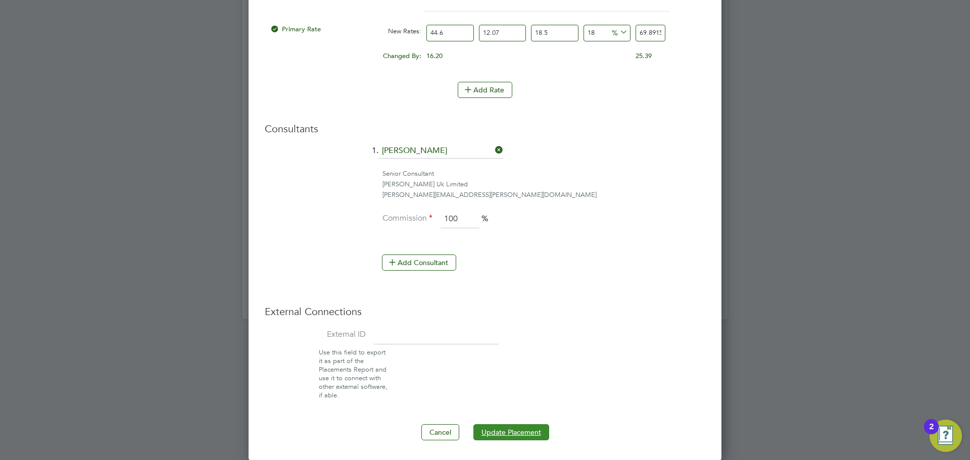
click at [519, 433] on button "Update Placement" at bounding box center [511, 432] width 76 height 16
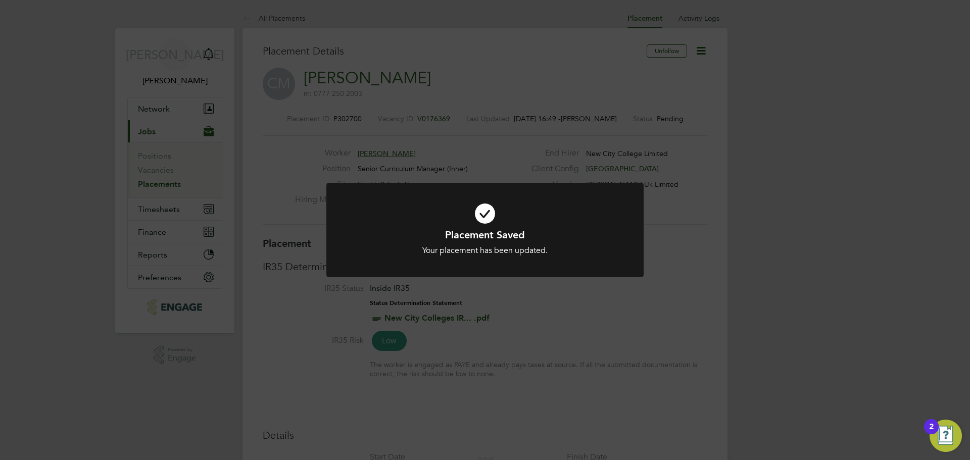
click at [665, 202] on div "Placement Saved Your placement has been updated. Cancel Okay" at bounding box center [485, 230] width 970 height 460
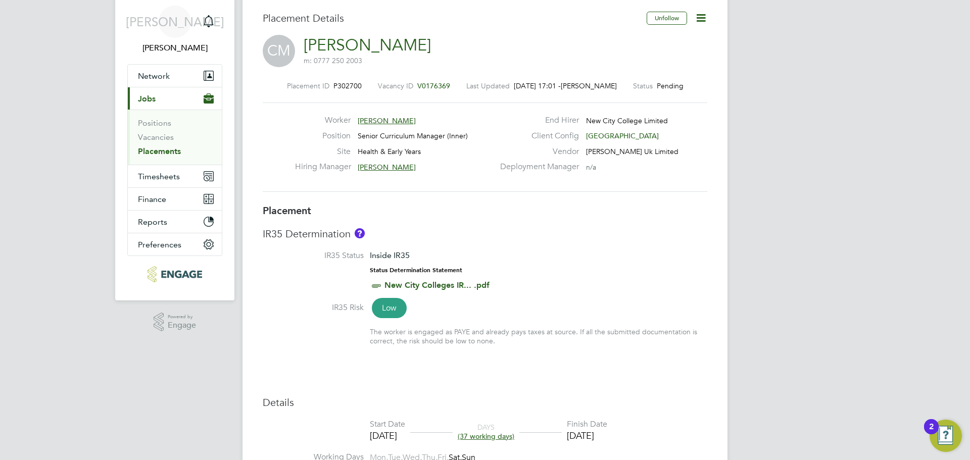
scroll to position [51, 0]
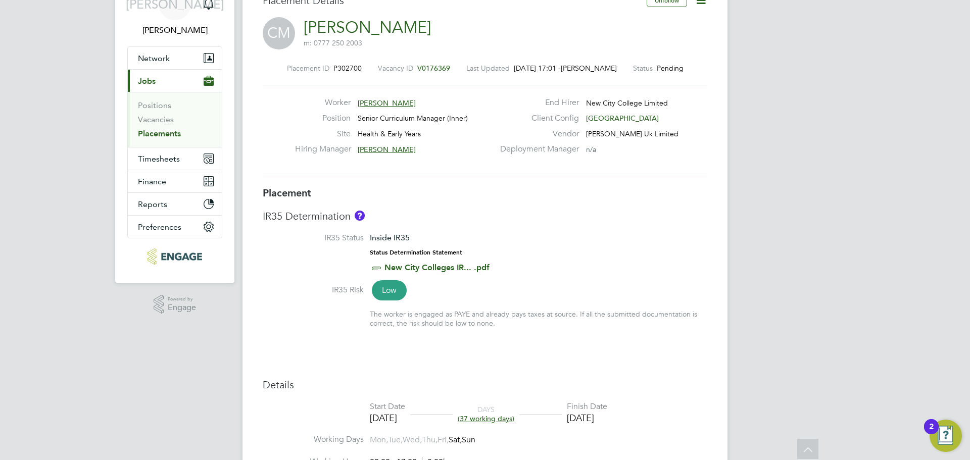
click at [400, 148] on span "[PERSON_NAME]" at bounding box center [387, 149] width 58 height 9
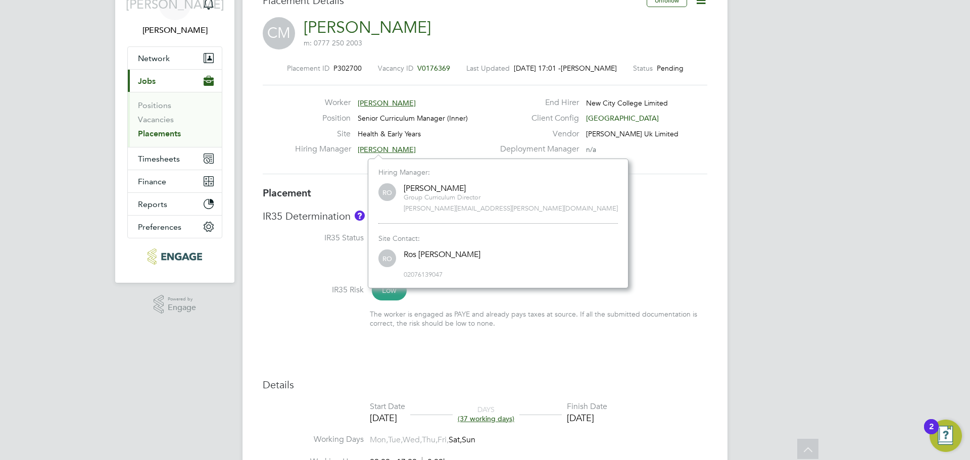
scroll to position [10, 50]
drag, startPoint x: 442, startPoint y: 272, endPoint x: 419, endPoint y: 273, distance: 22.2
click at [392, 272] on div "RO Ros [PERSON_NAME] 02076139047" at bounding box center [497, 263] width 239 height 31
drag, startPoint x: 451, startPoint y: 276, endPoint x: 384, endPoint y: 272, distance: 66.8
click at [384, 272] on div "RO Ros [PERSON_NAME] 02076139047" at bounding box center [497, 263] width 239 height 31
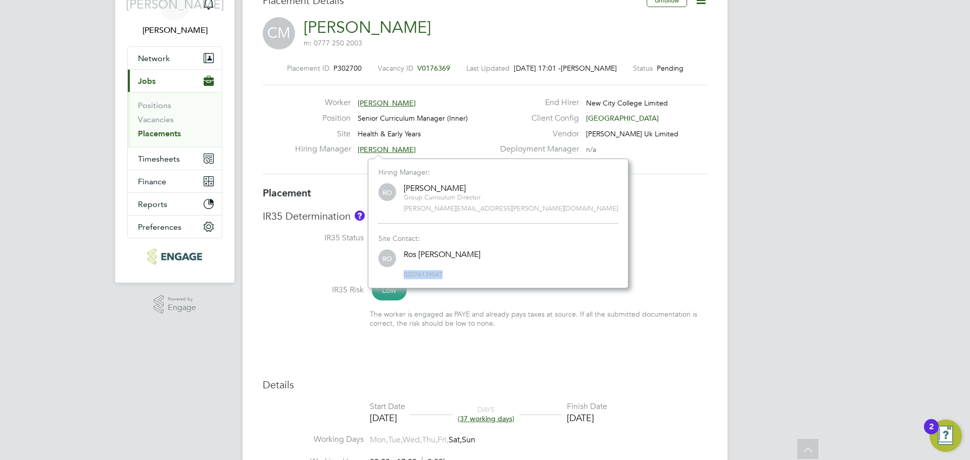
copy span "02076139047"
